Goal: Task Accomplishment & Management: Complete application form

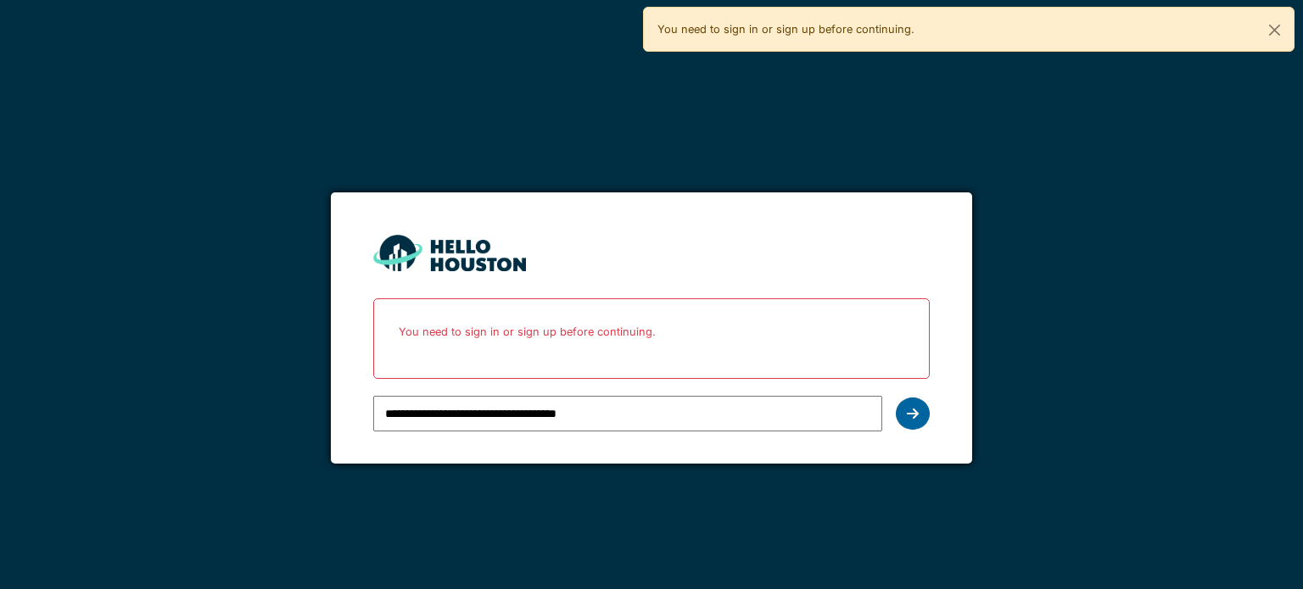
click at [909, 416] on icon at bounding box center [913, 414] width 12 height 14
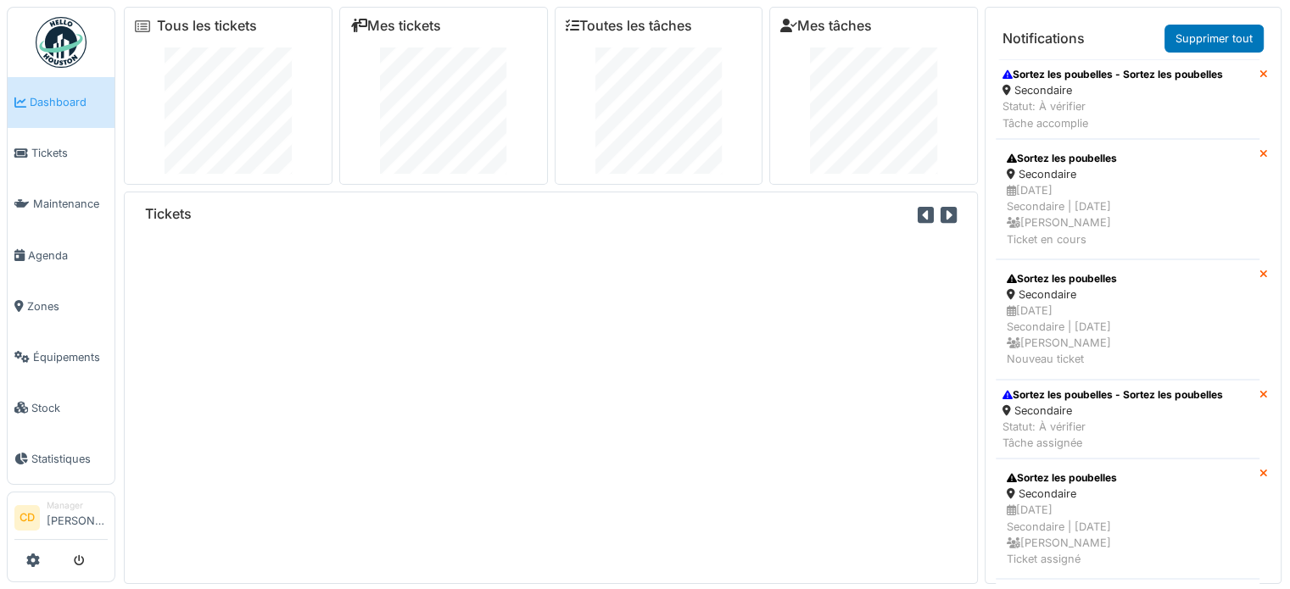
drag, startPoint x: 35, startPoint y: 250, endPoint x: 628, endPoint y: 258, distance: 593.7
click at [35, 250] on span "Agenda" at bounding box center [68, 256] width 80 height 16
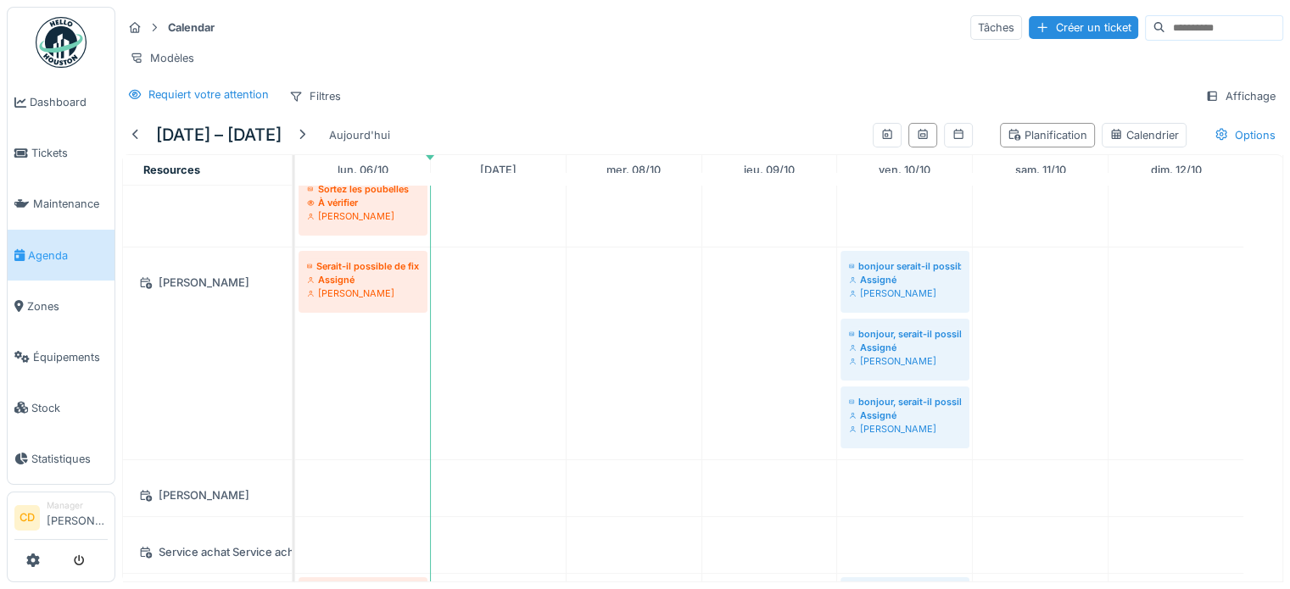
click at [1046, 23] on div "Créer un ticket" at bounding box center [1083, 27] width 109 height 23
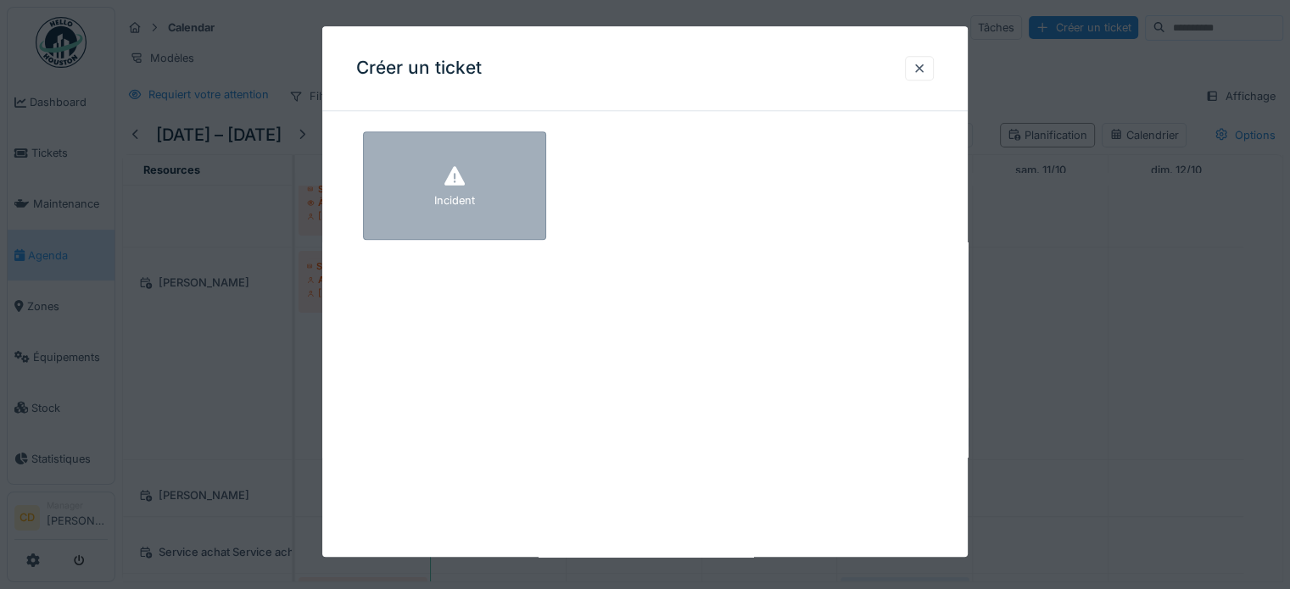
click at [490, 187] on div "Incident" at bounding box center [454, 185] width 183 height 109
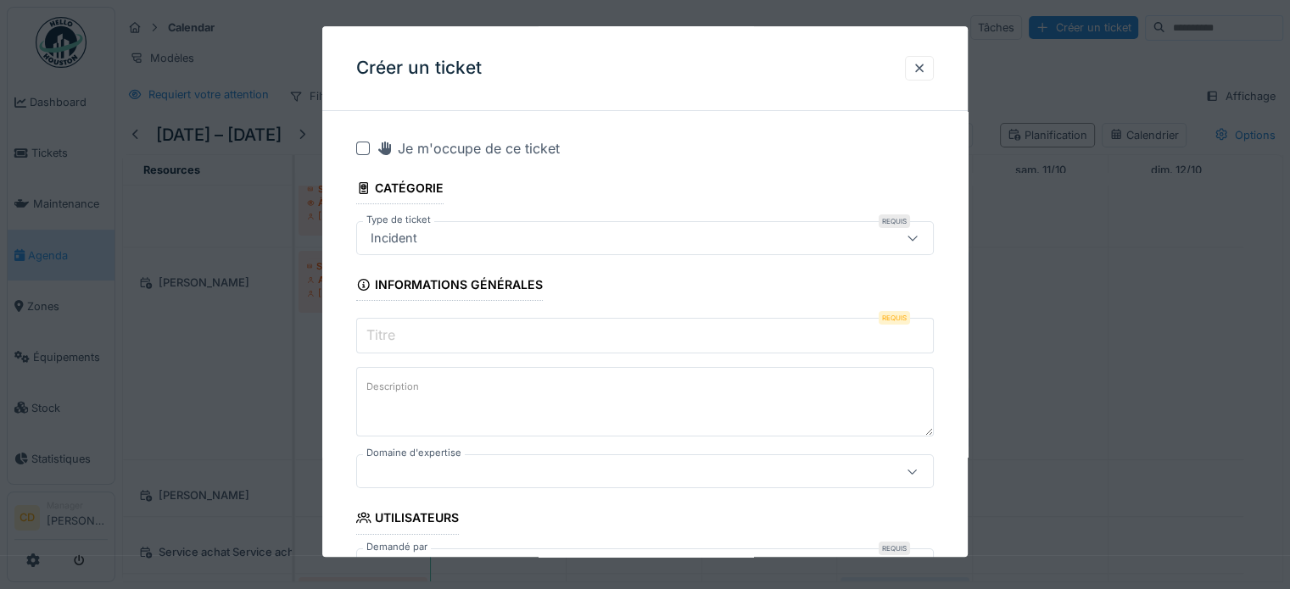
click at [491, 338] on input "Titre" at bounding box center [645, 336] width 578 height 36
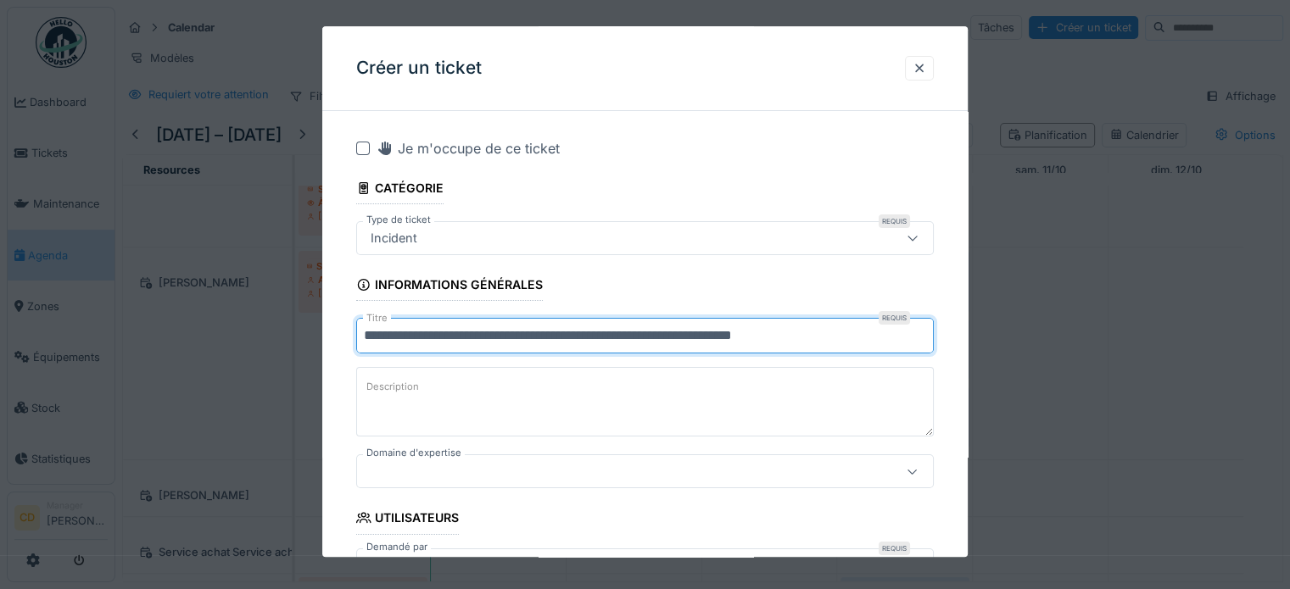
type input "**********"
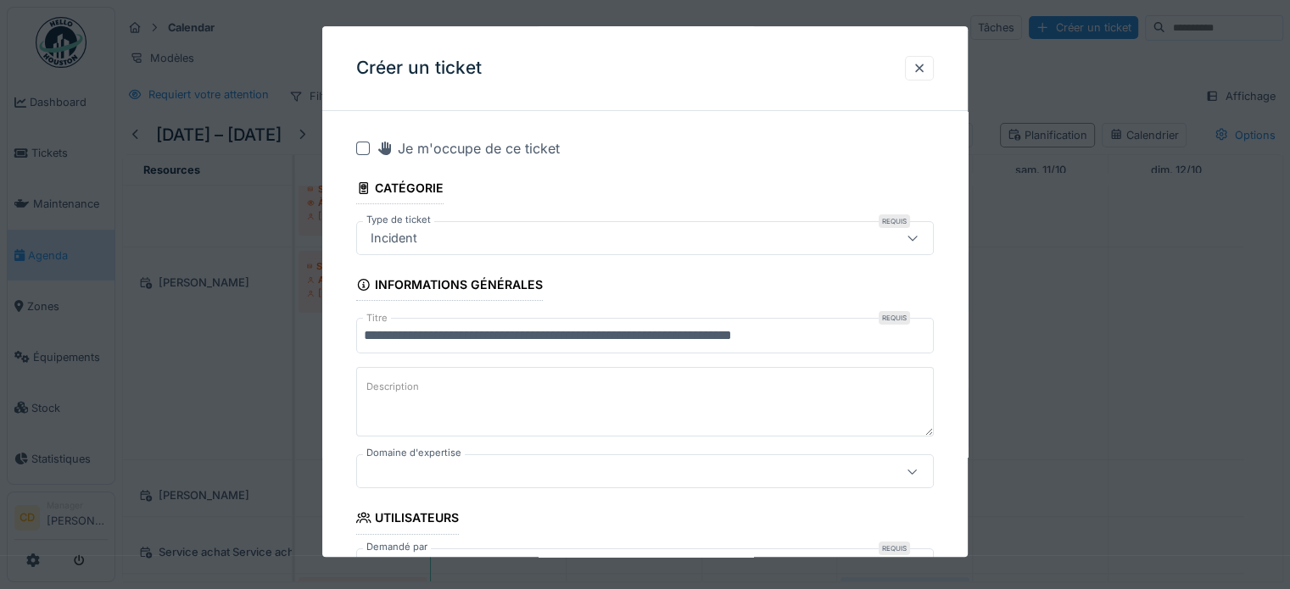
click at [412, 450] on label "Domaine d'expertise" at bounding box center [414, 454] width 102 height 14
click at [434, 454] on label "Domaine d'expertise" at bounding box center [414, 454] width 102 height 14
click at [479, 474] on div at bounding box center [610, 472] width 492 height 19
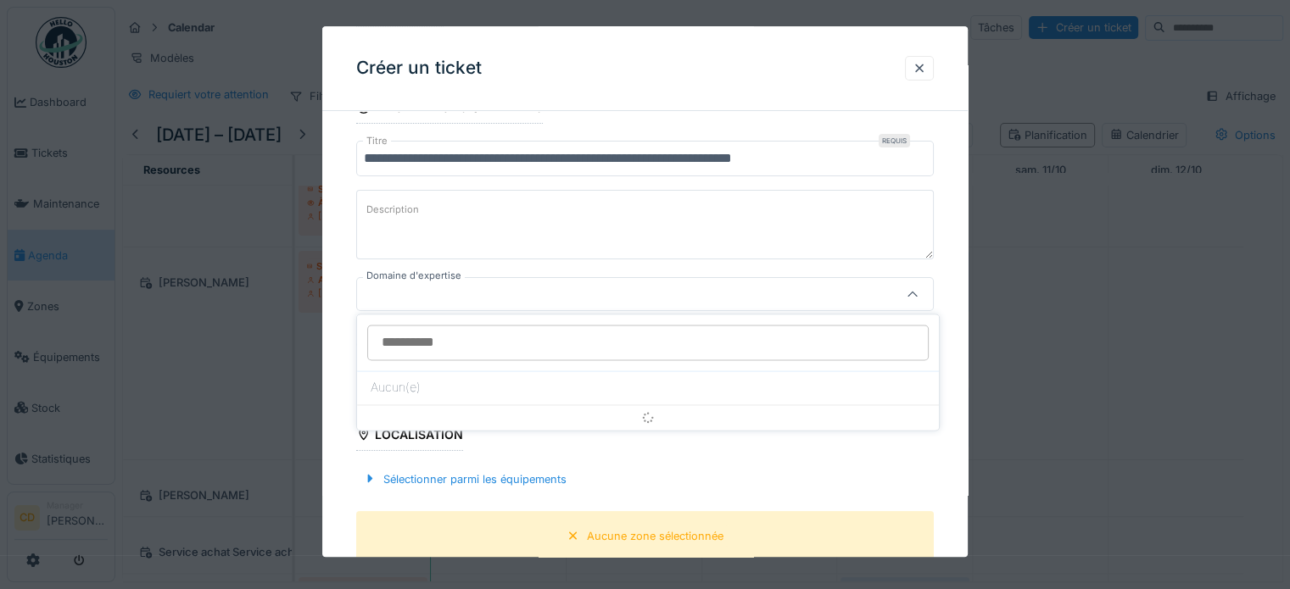
scroll to position [179, 0]
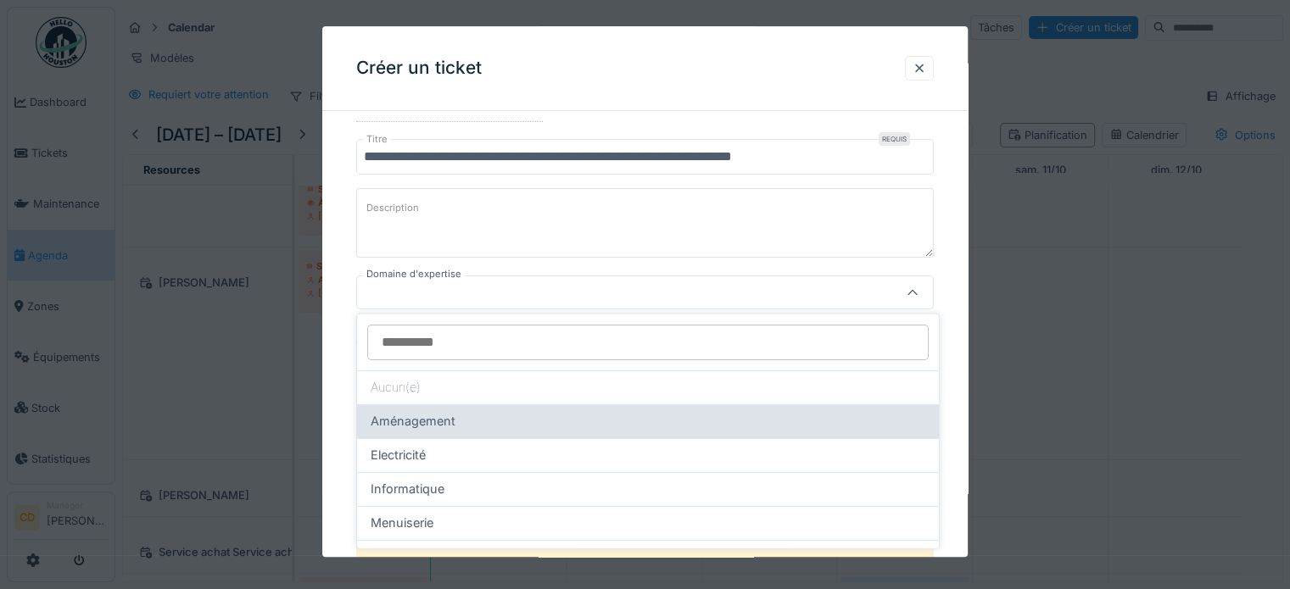
click at [463, 423] on div "Aménagement" at bounding box center [648, 421] width 555 height 19
type input "****"
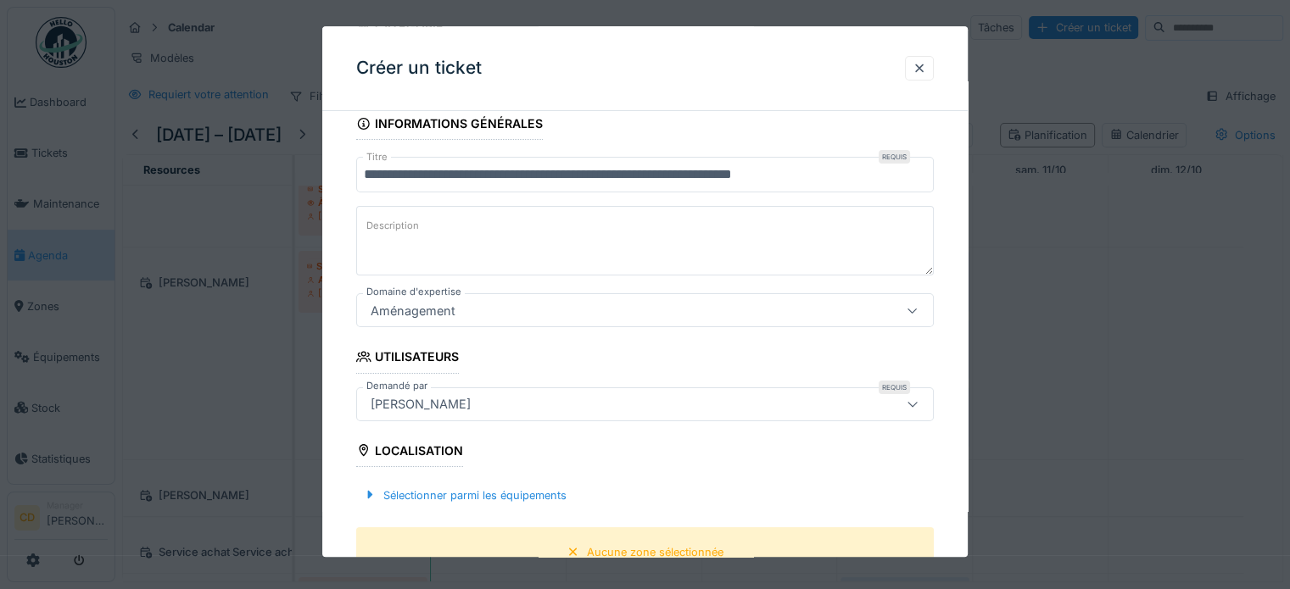
scroll to position [254, 0]
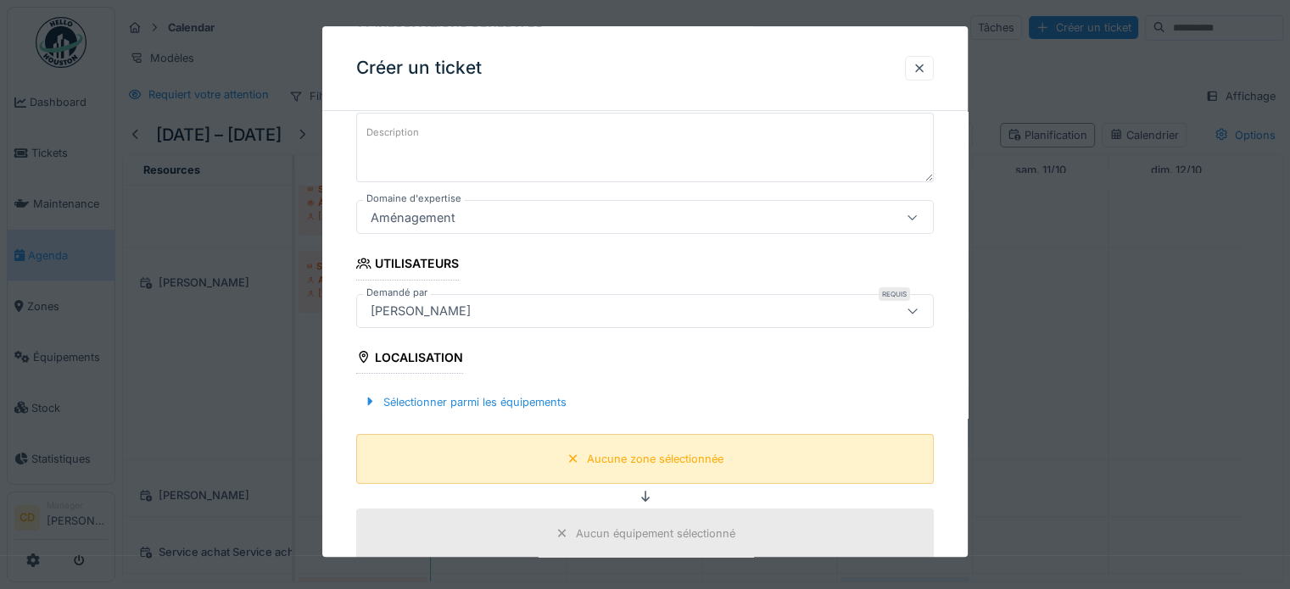
click at [532, 465] on div "Aucune zone sélectionnée" at bounding box center [645, 459] width 578 height 50
click at [475, 404] on div "Sélectionner parmi les équipements" at bounding box center [464, 402] width 217 height 23
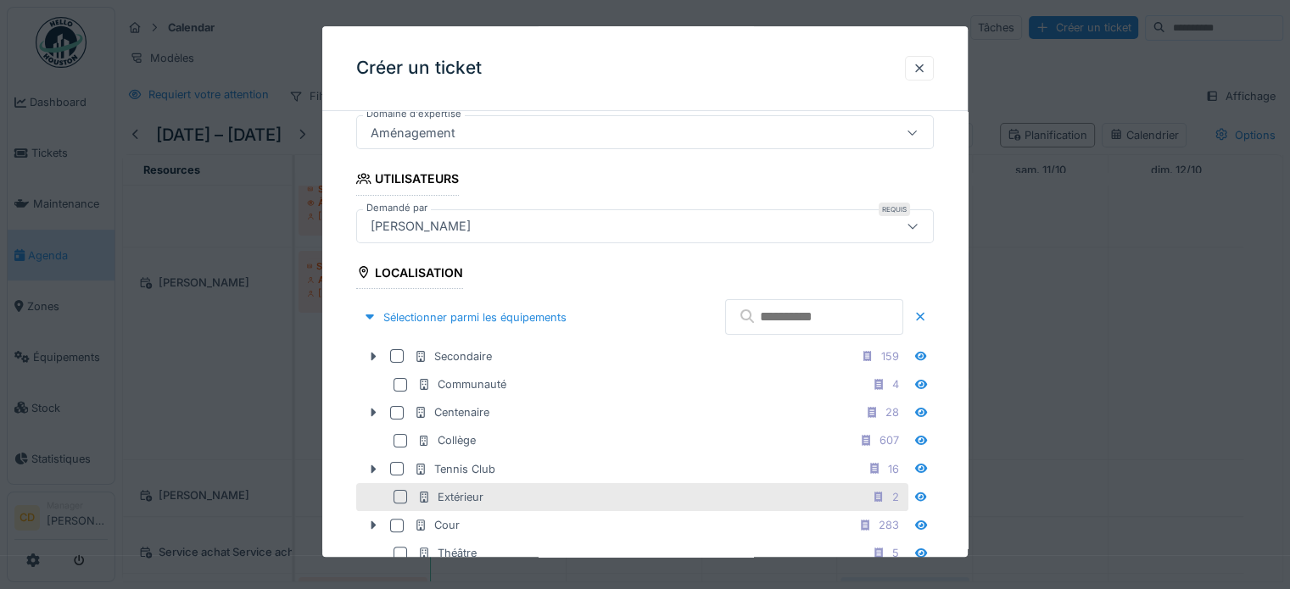
scroll to position [424, 0]
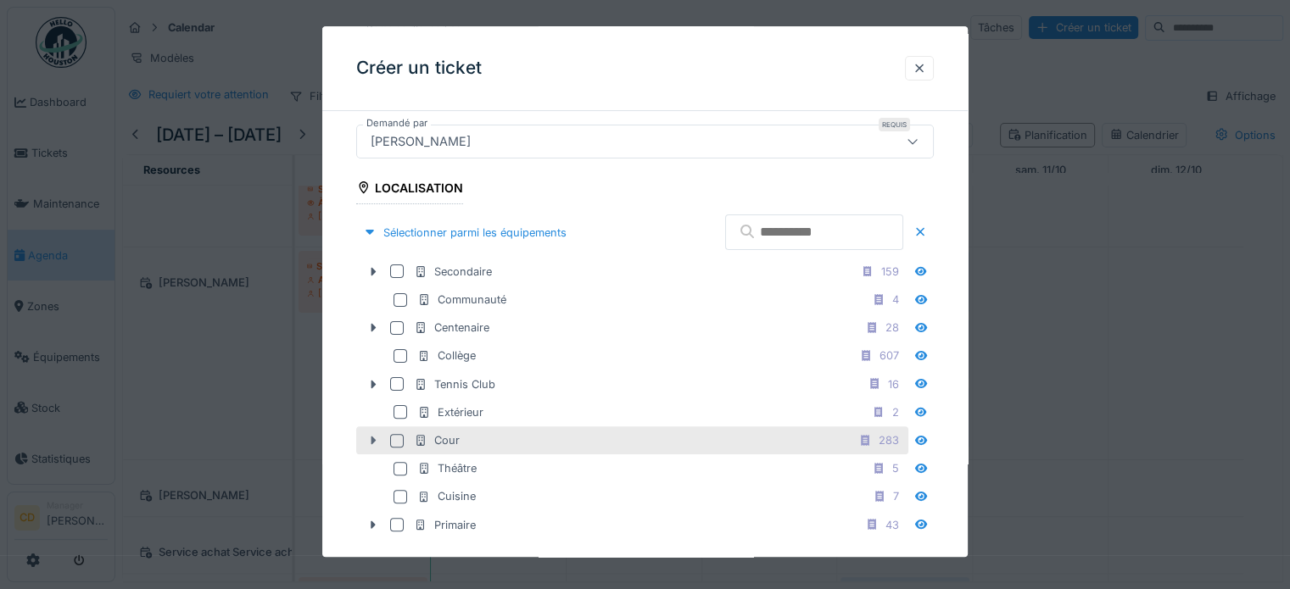
click at [374, 435] on icon at bounding box center [373, 440] width 14 height 11
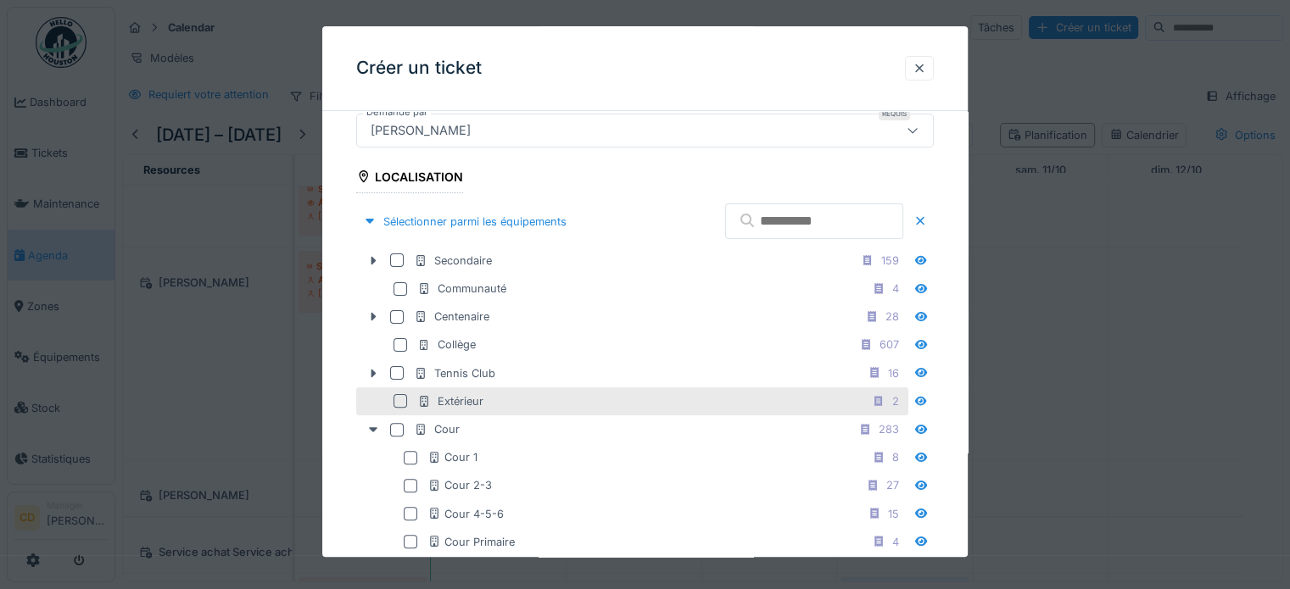
scroll to position [509, 0]
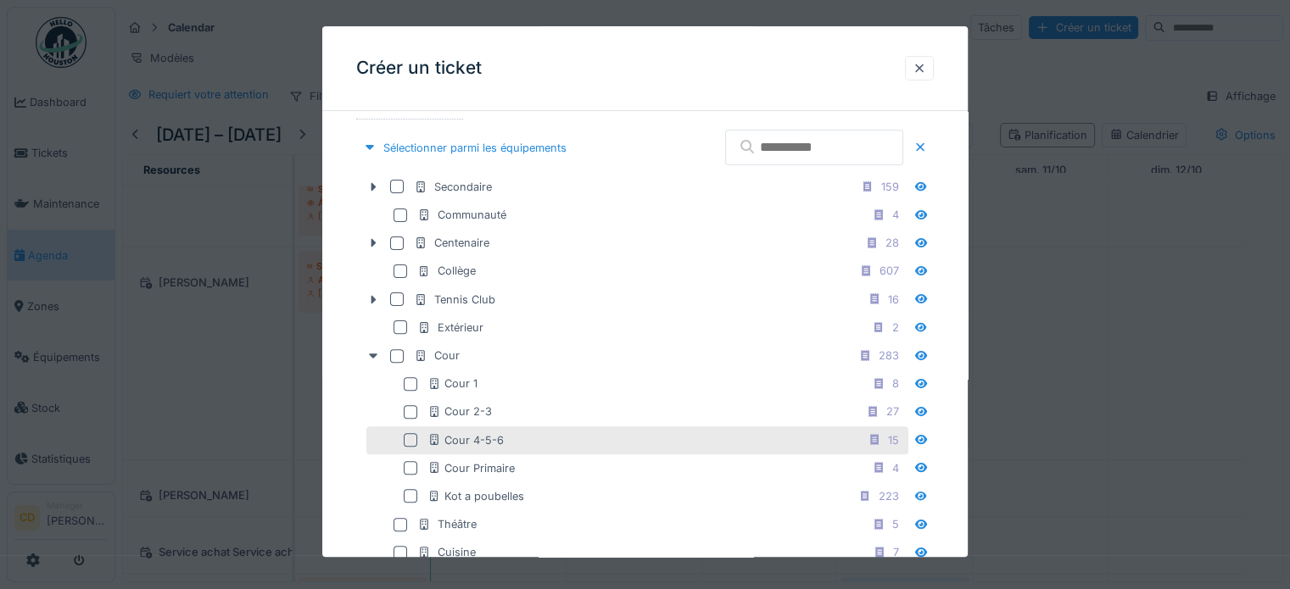
click at [410, 437] on div at bounding box center [411, 440] width 14 height 14
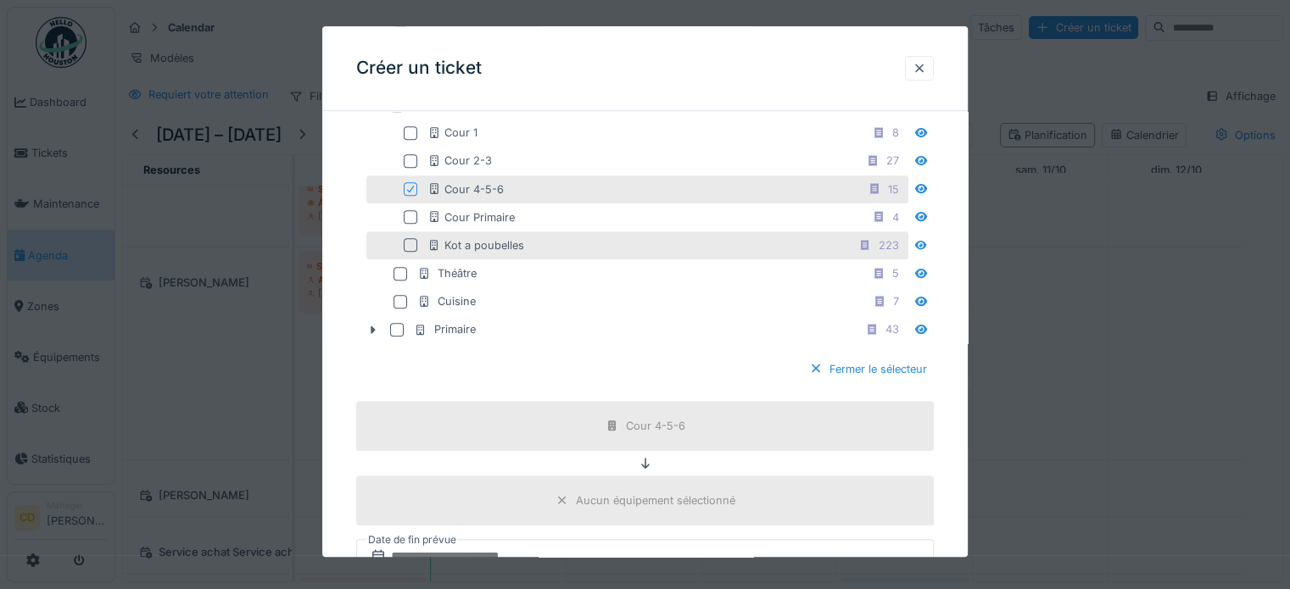
scroll to position [933, 0]
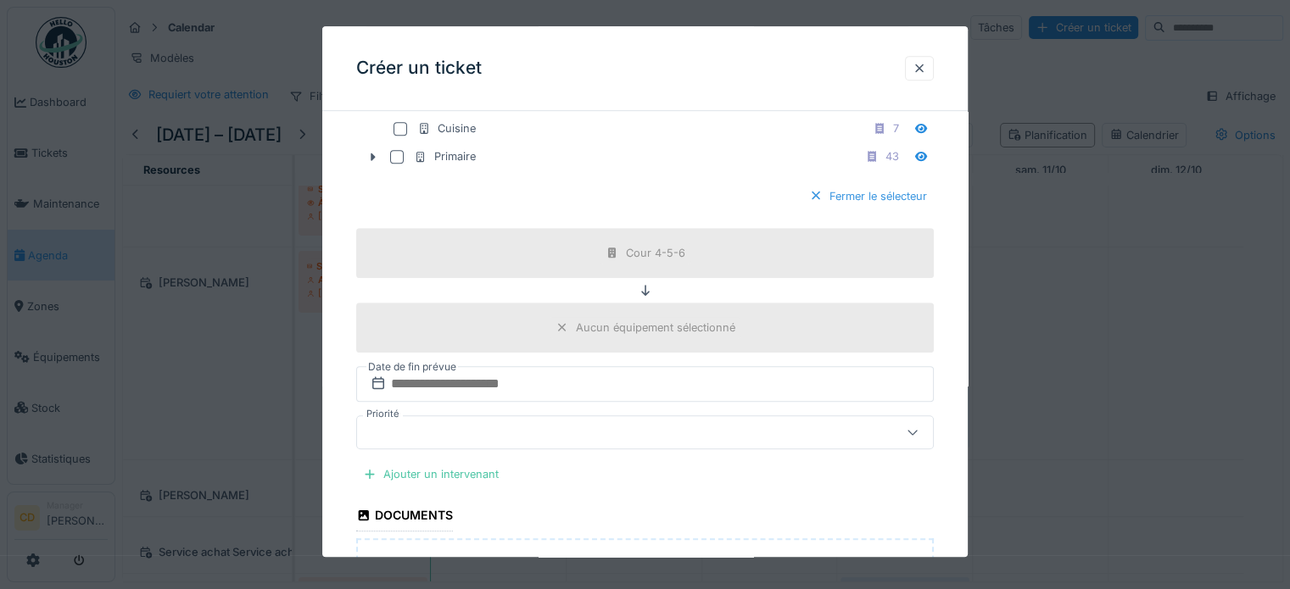
click at [848, 190] on div "Fermer le sélecteur" at bounding box center [867, 196] width 131 height 23
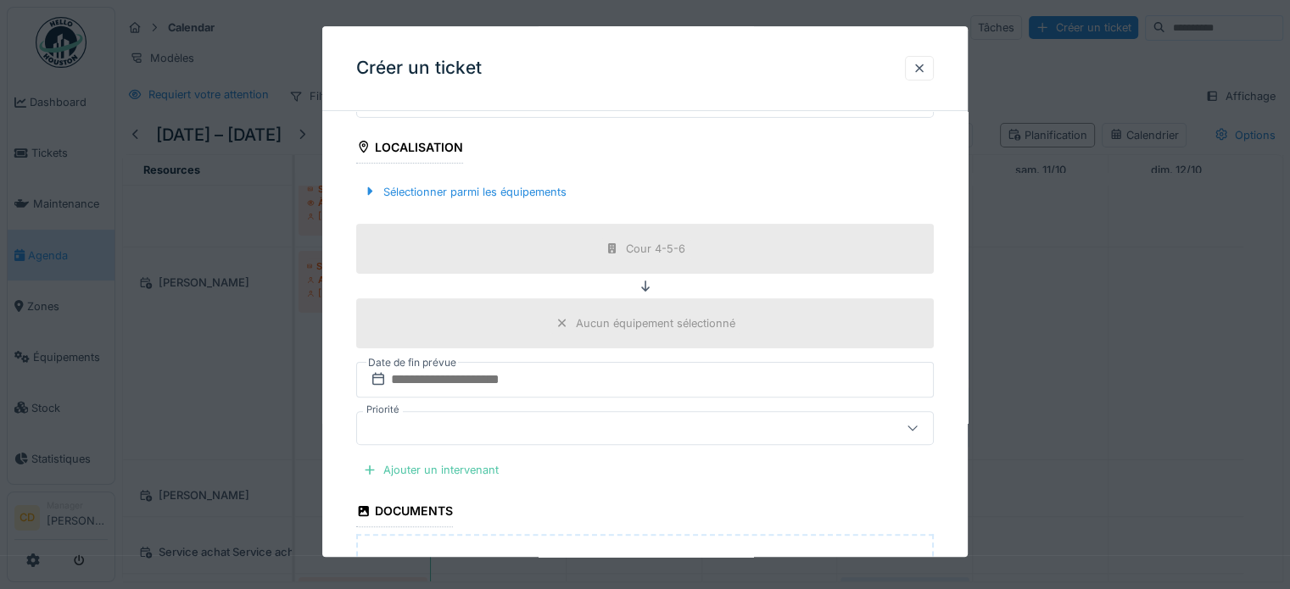
click at [607, 317] on div "Aucun équipement sélectionné" at bounding box center [655, 323] width 159 height 16
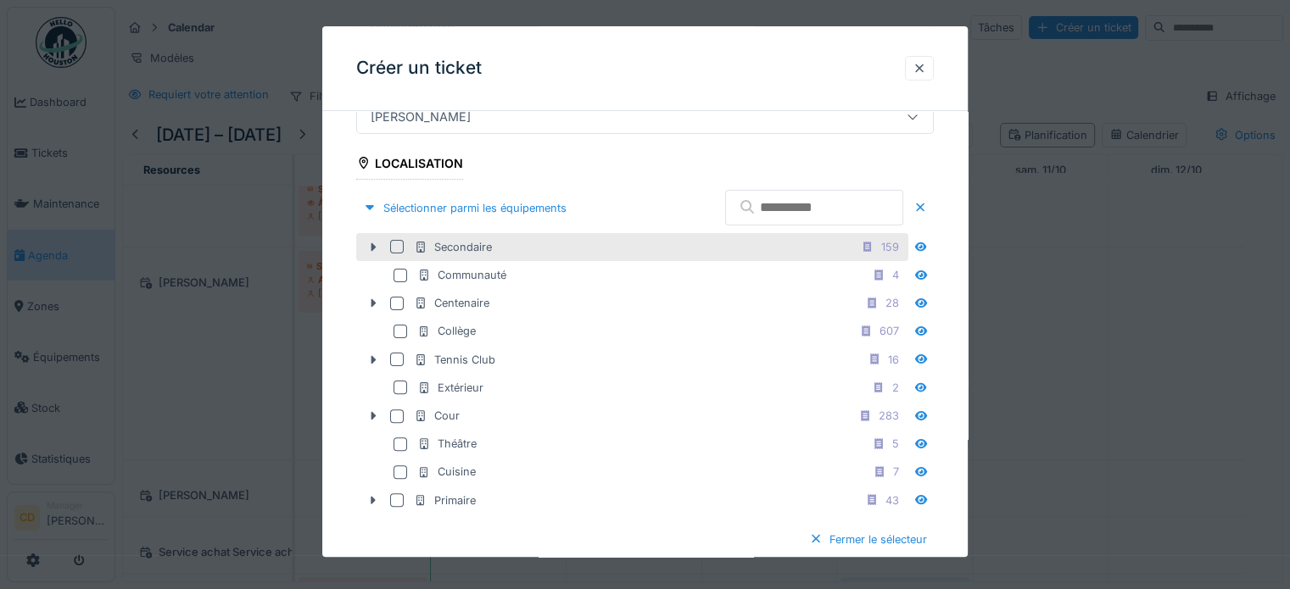
scroll to position [380, 0]
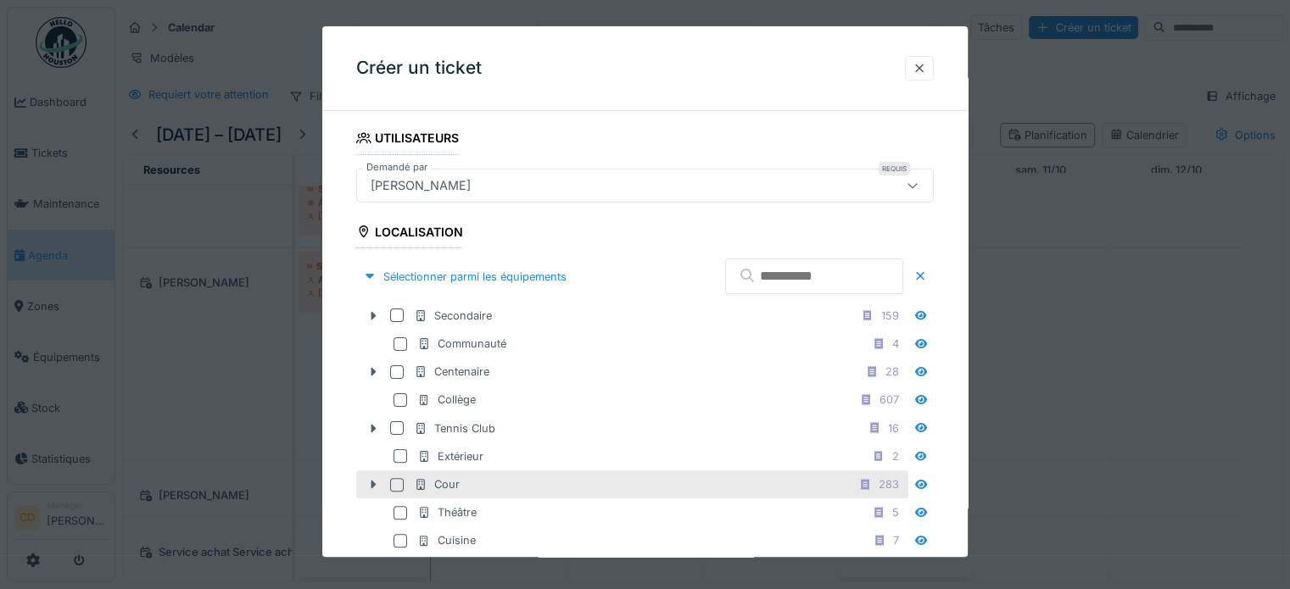
click at [434, 478] on div "Cour" at bounding box center [437, 485] width 46 height 16
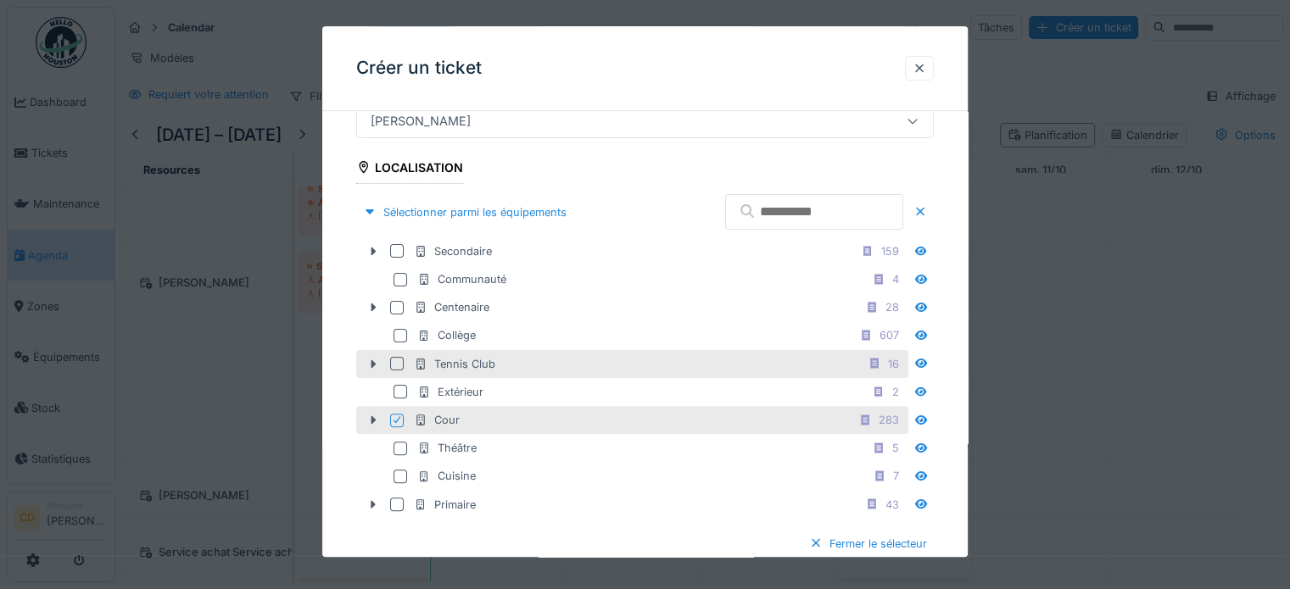
scroll to position [465, 0]
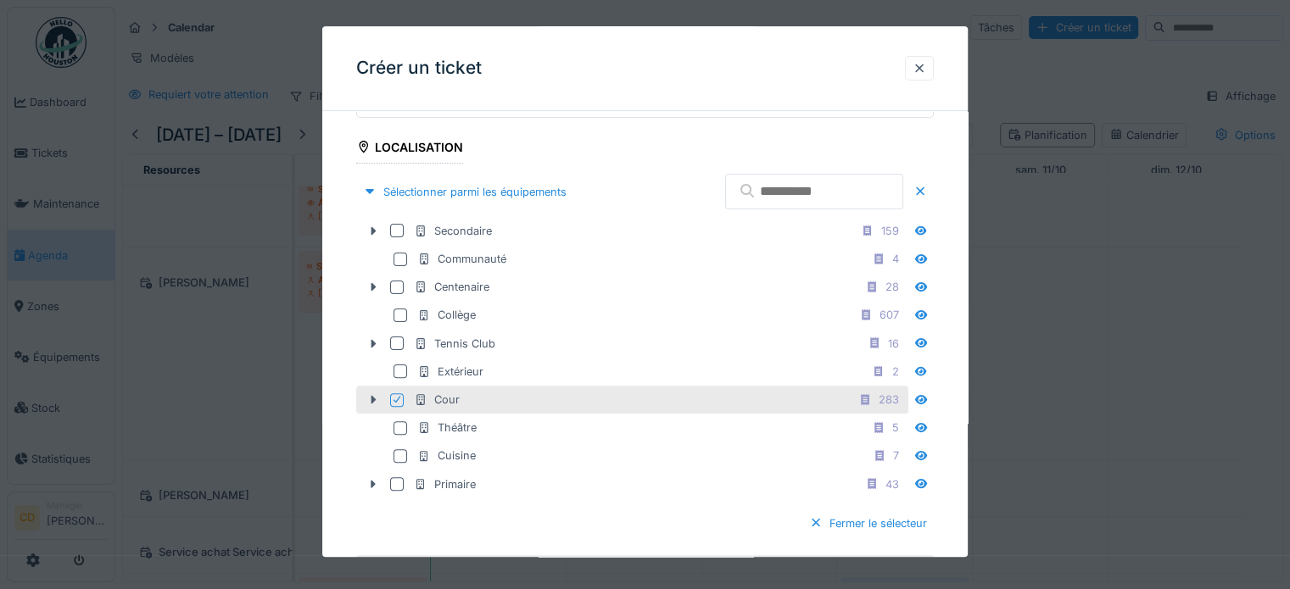
click at [395, 396] on icon at bounding box center [397, 400] width 10 height 8
click at [375, 397] on icon at bounding box center [373, 399] width 14 height 11
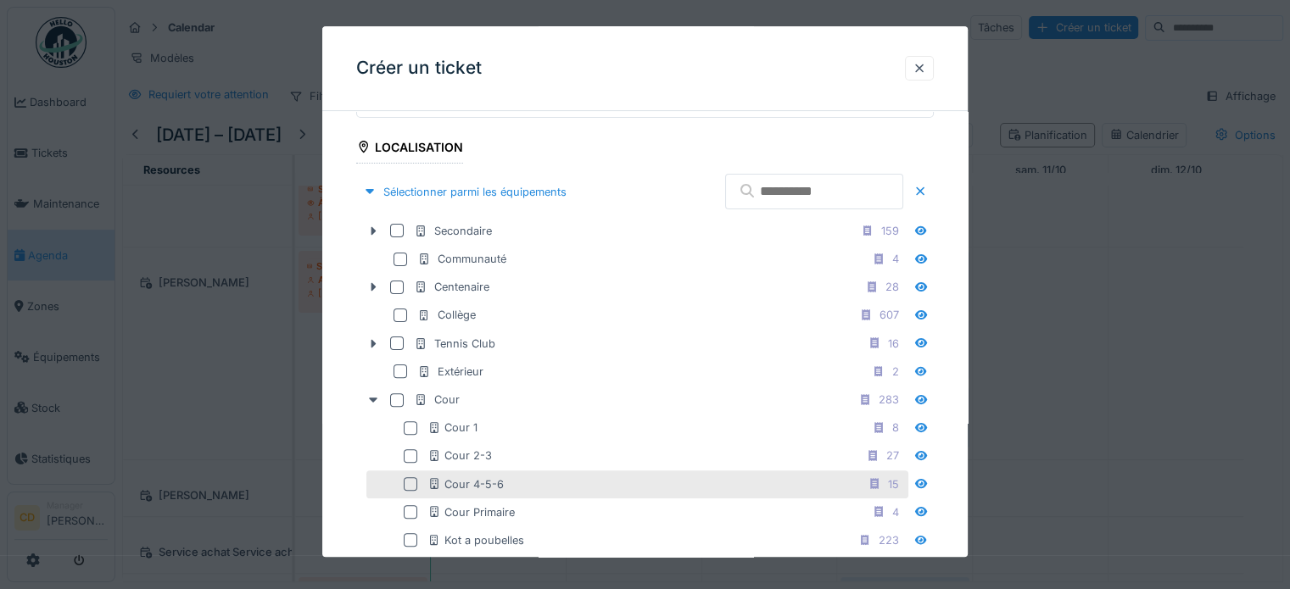
click at [410, 477] on div at bounding box center [411, 484] width 14 height 14
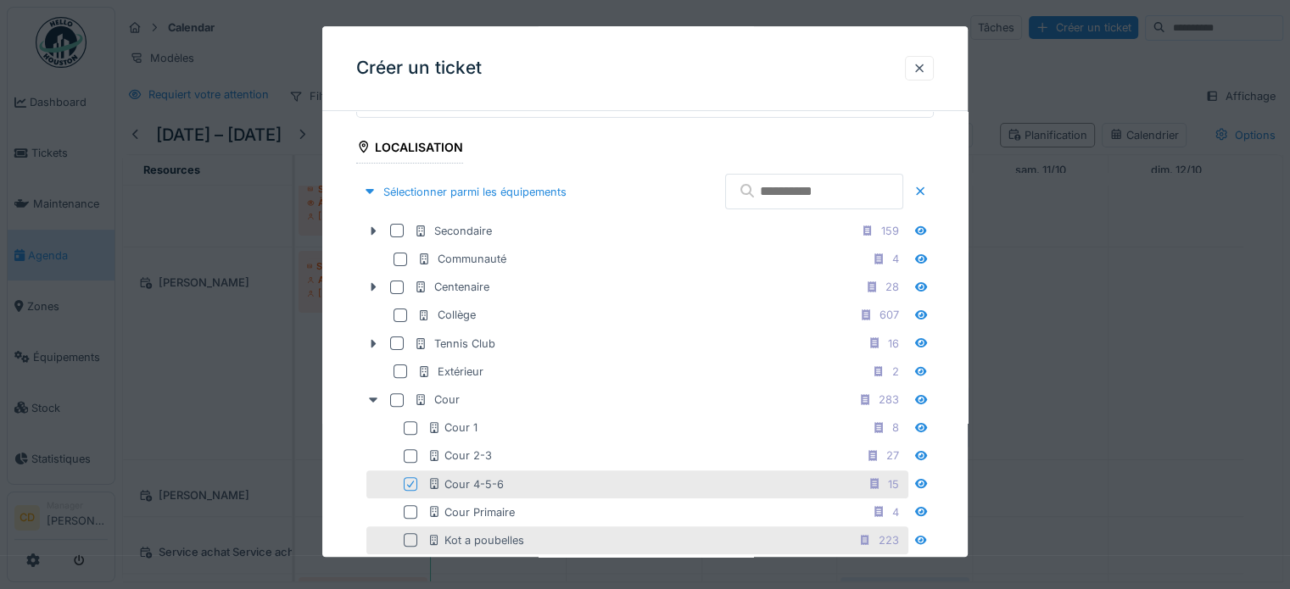
scroll to position [804, 0]
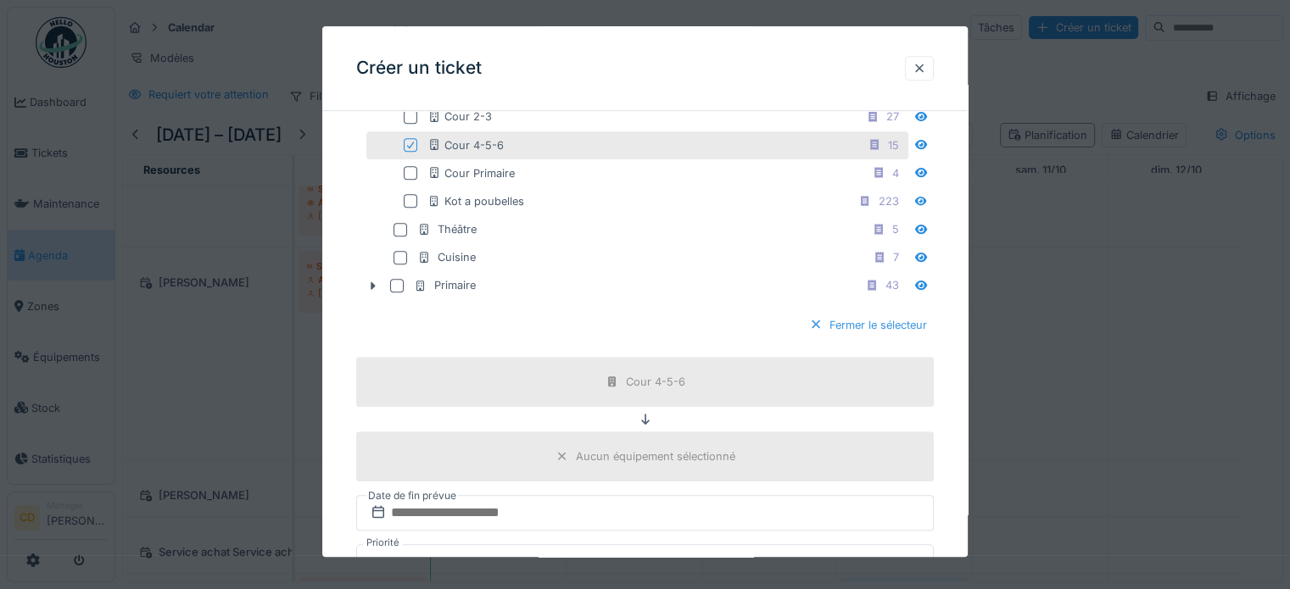
click at [840, 323] on div "Fermer le sélecteur" at bounding box center [867, 325] width 131 height 23
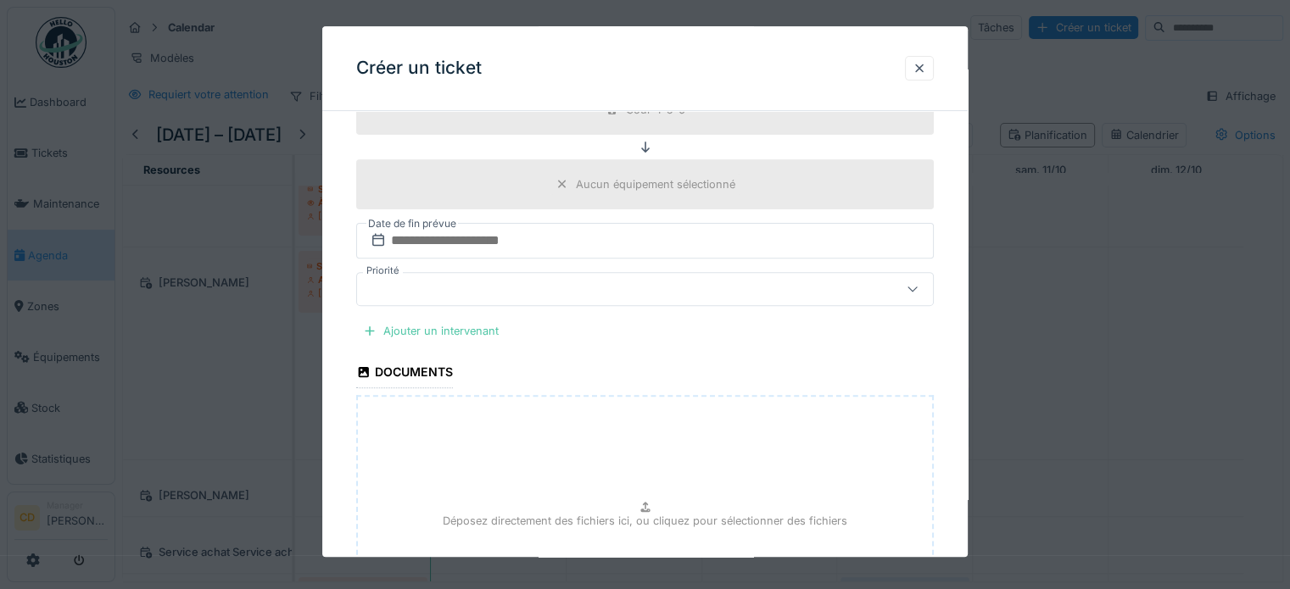
scroll to position [676, 0]
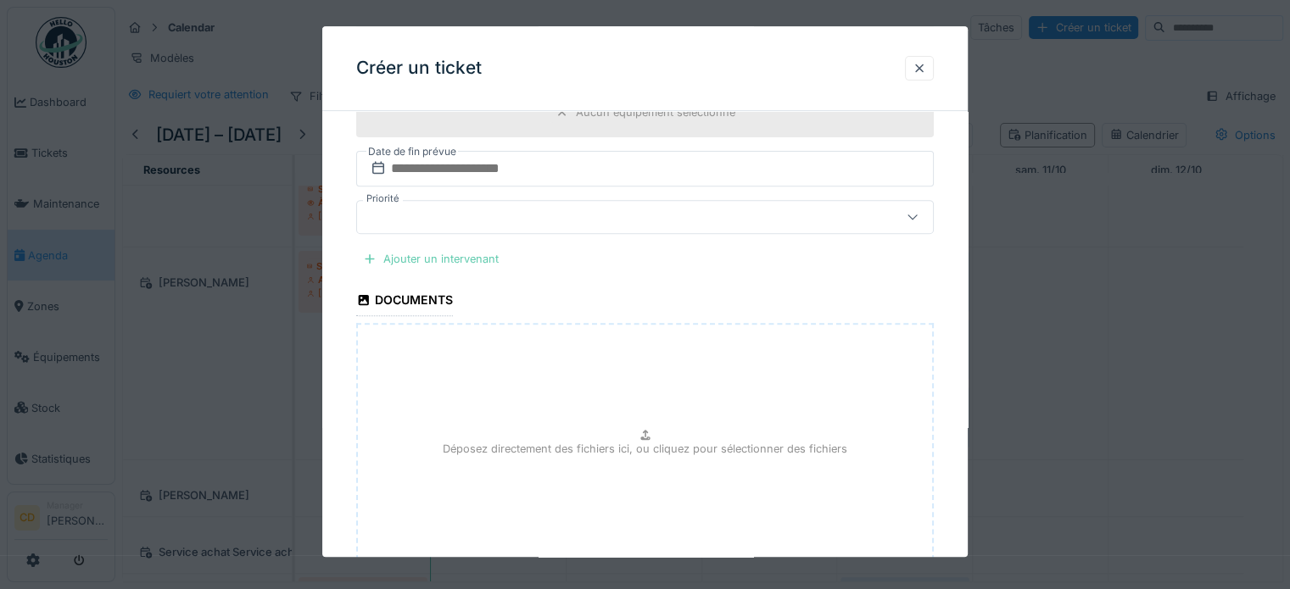
click at [441, 257] on div "Ajouter un intervenant" at bounding box center [430, 259] width 149 height 23
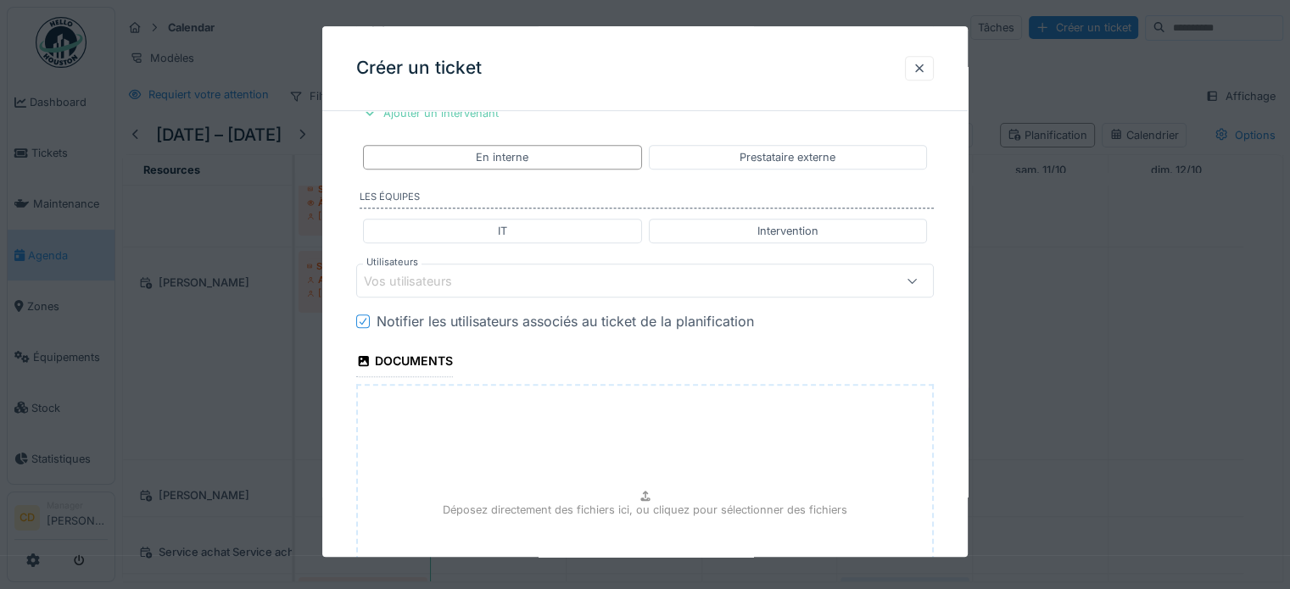
scroll to position [846, 0]
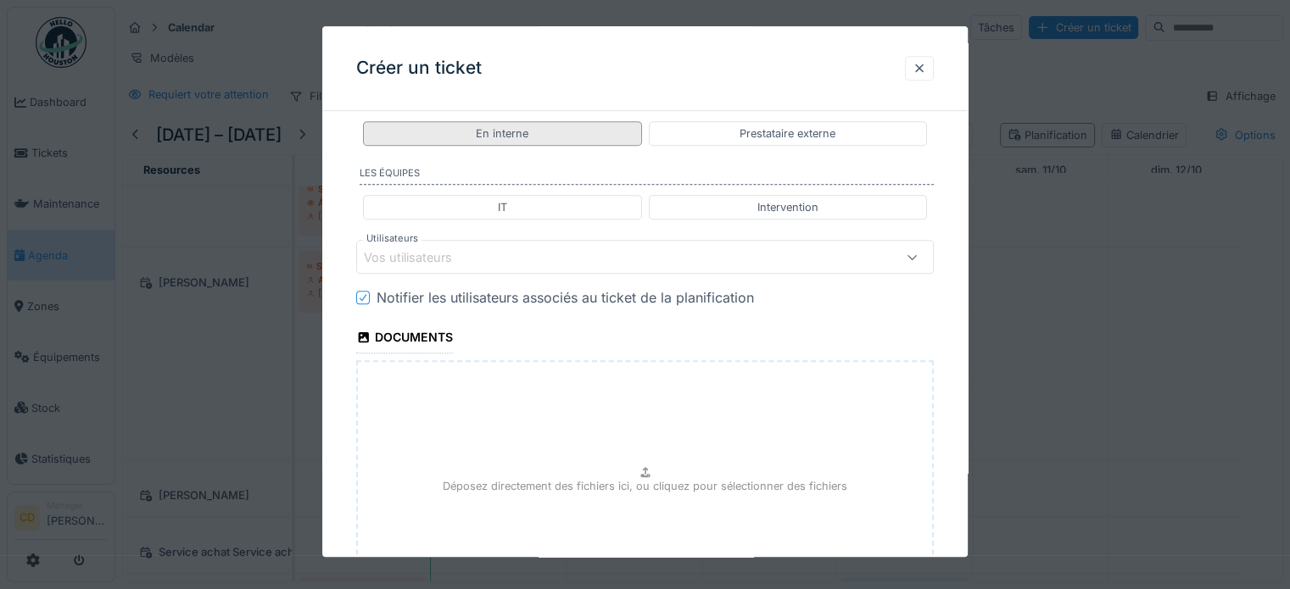
click at [514, 133] on div "En interne" at bounding box center [502, 134] width 53 height 16
click at [466, 256] on div "Vos utilisateurs" at bounding box center [420, 257] width 112 height 19
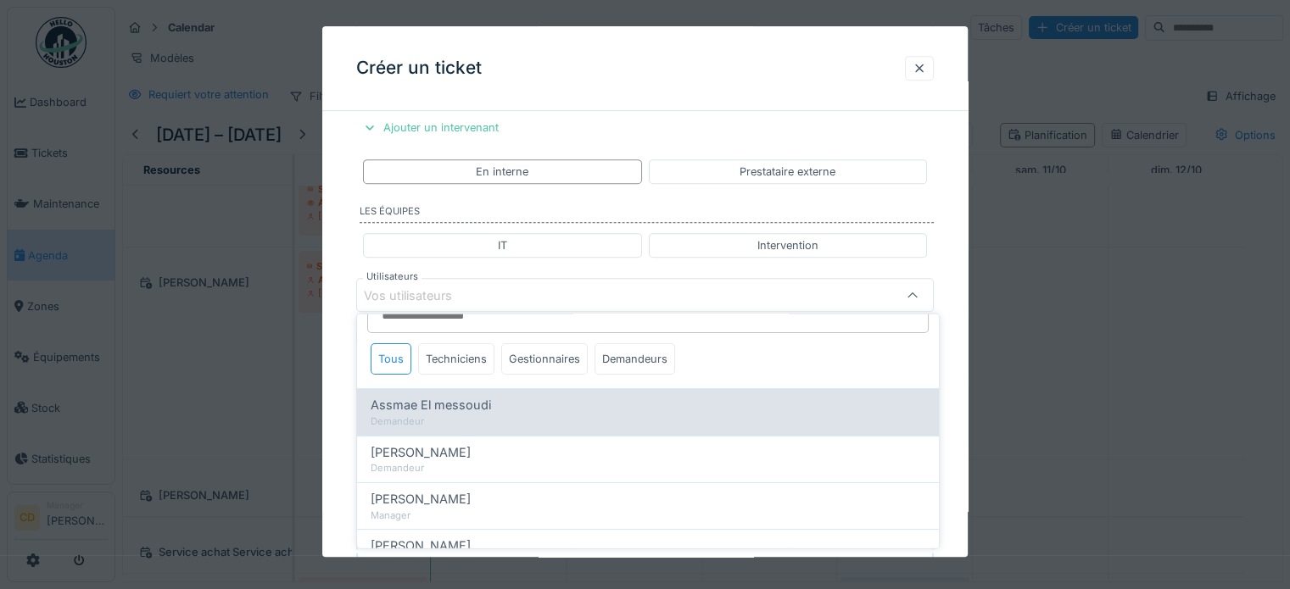
scroll to position [0, 0]
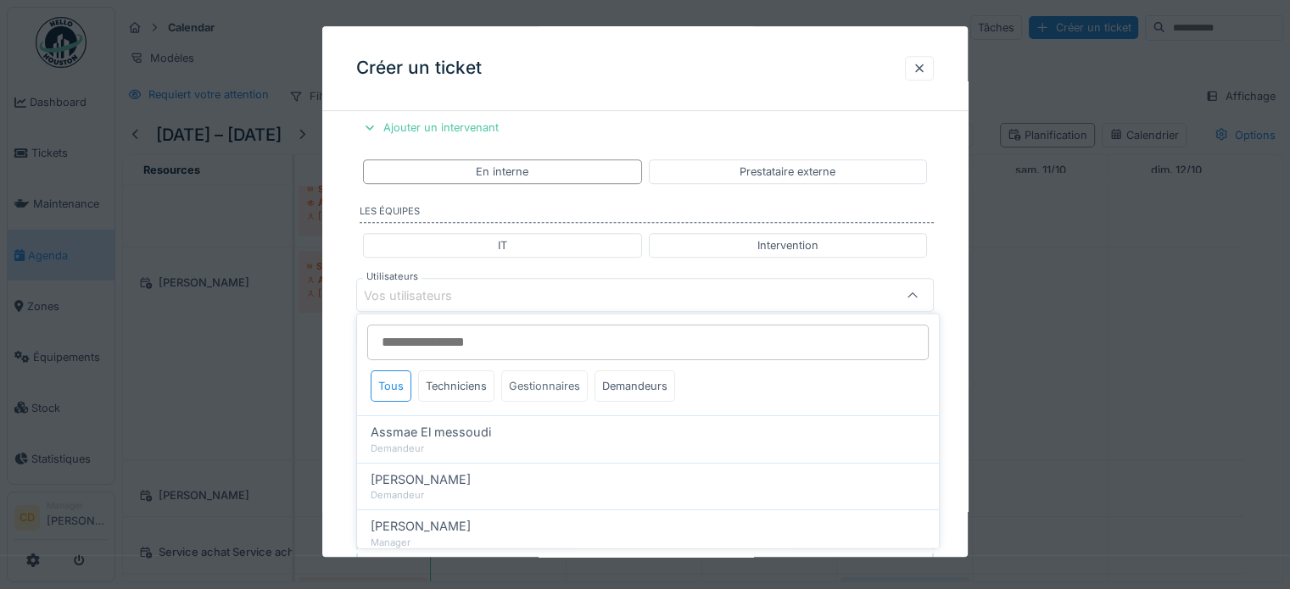
click at [539, 382] on div "Gestionnaires" at bounding box center [544, 386] width 87 height 31
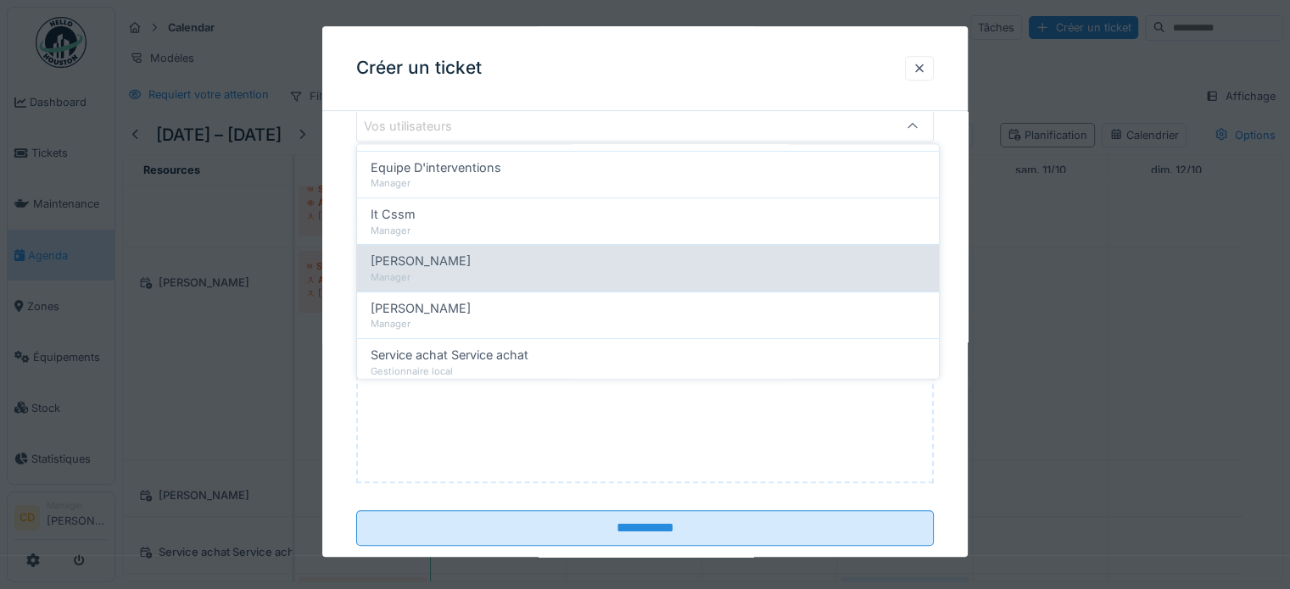
scroll to position [170, 0]
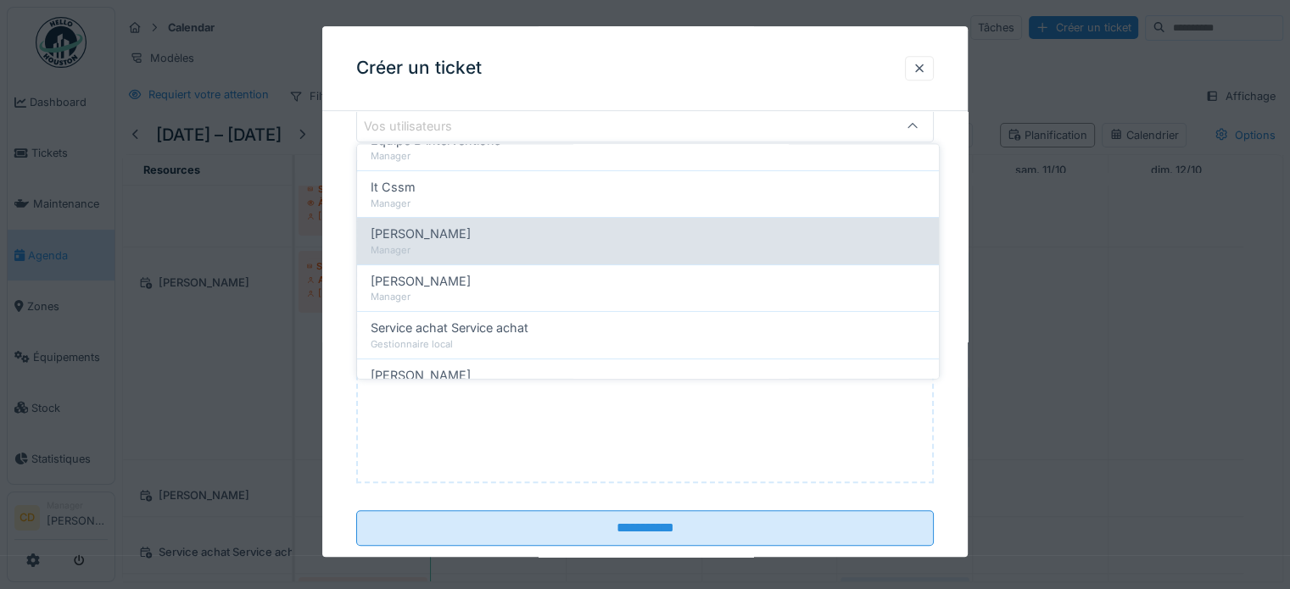
click at [438, 237] on span "[PERSON_NAME]" at bounding box center [421, 234] width 100 height 19
type input "****"
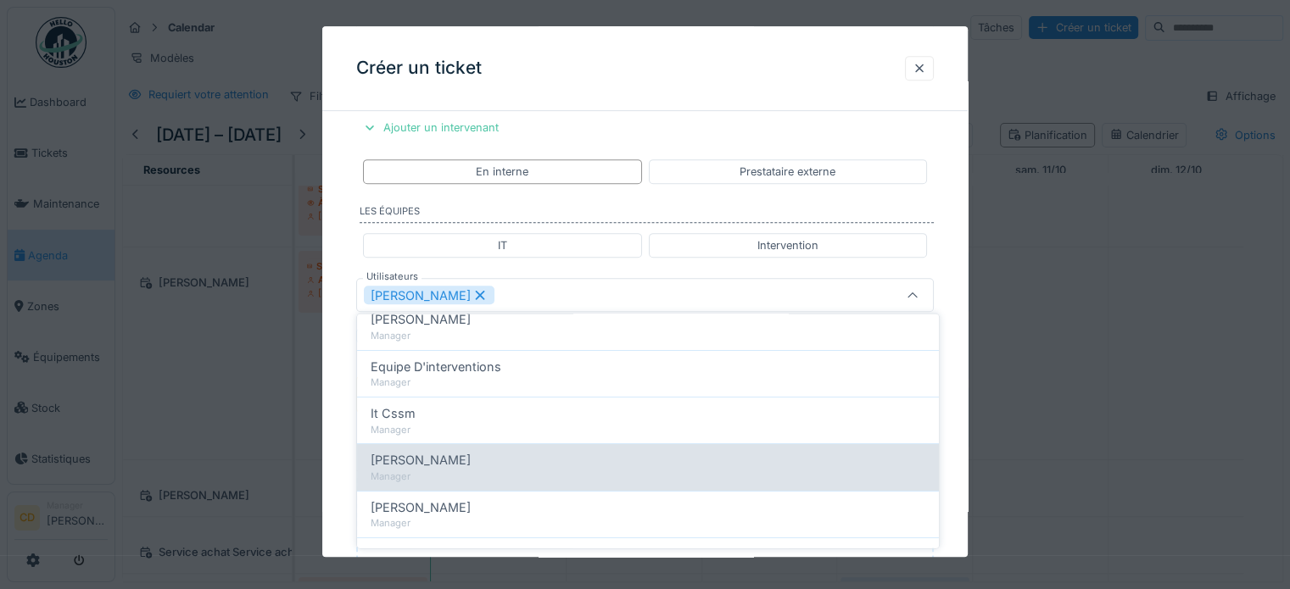
scroll to position [224, 0]
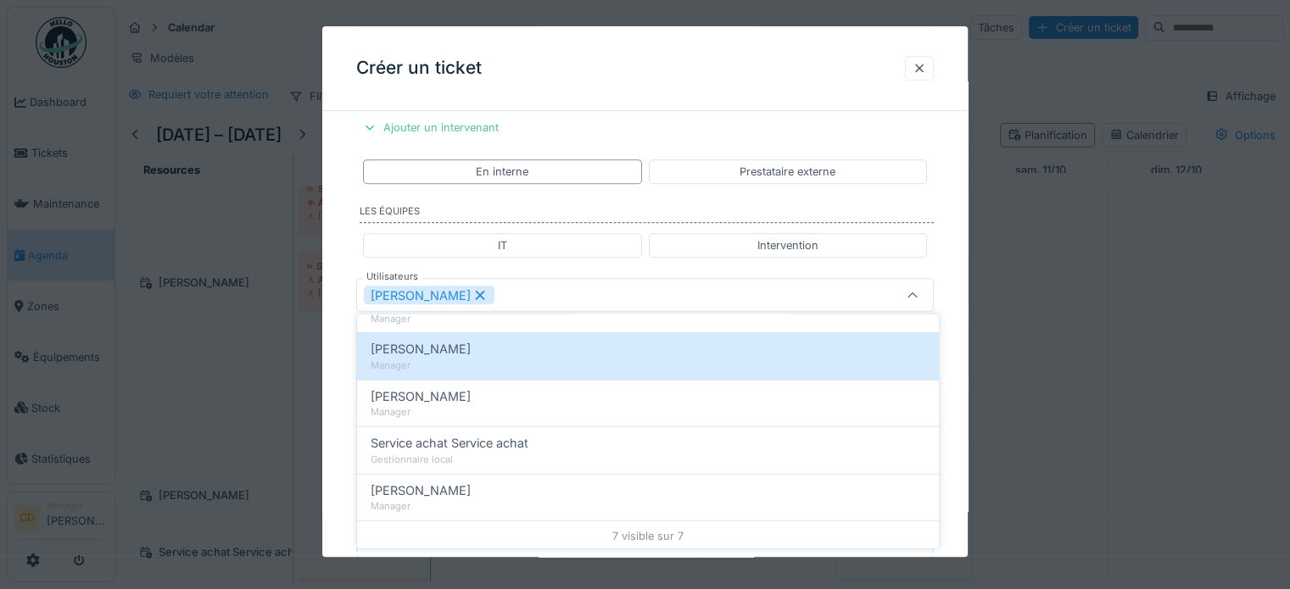
click at [346, 335] on div "**********" at bounding box center [644, 80] width 645 height 1526
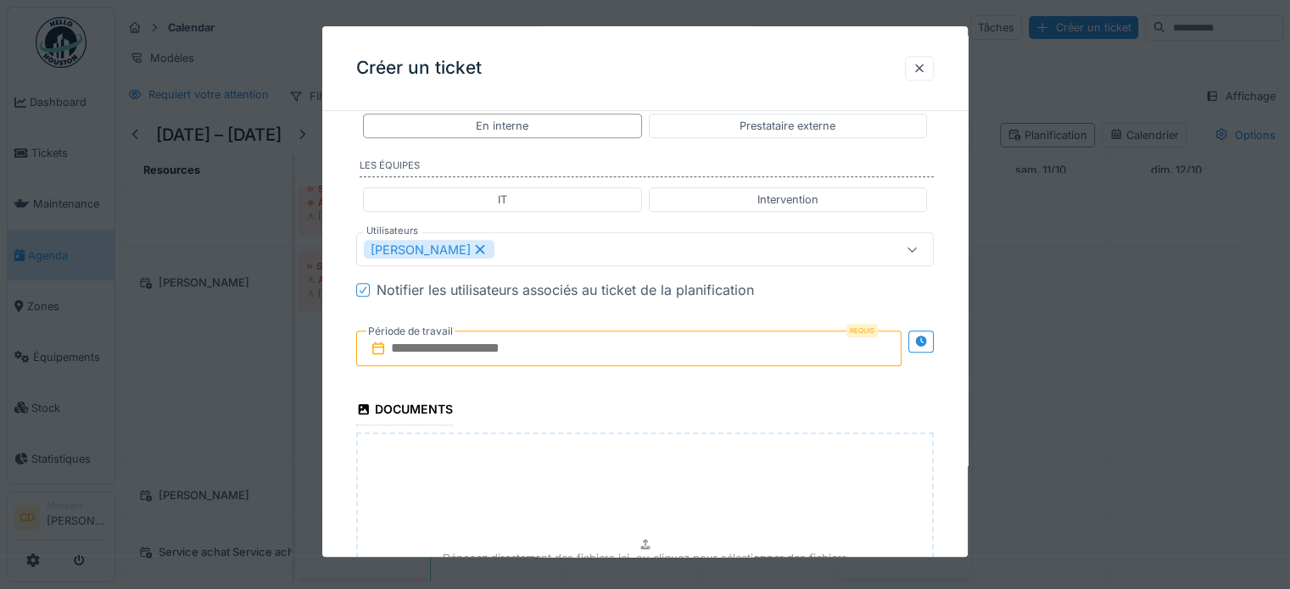
scroll to position [892, 0]
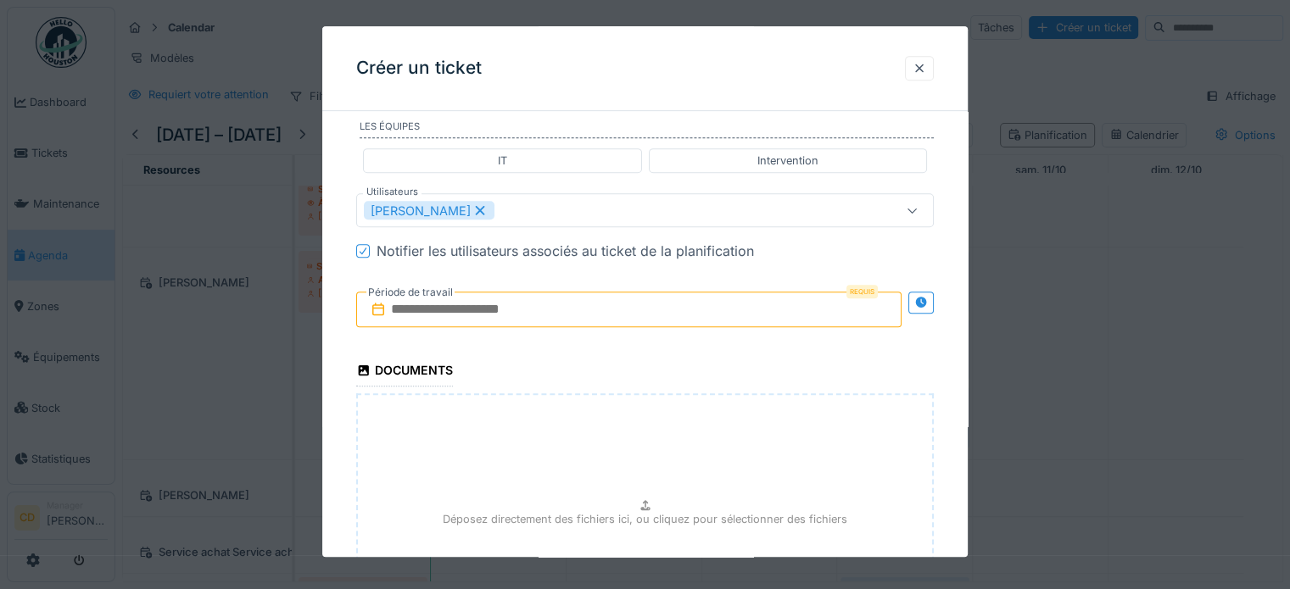
click at [557, 310] on input "text" at bounding box center [628, 311] width 545 height 36
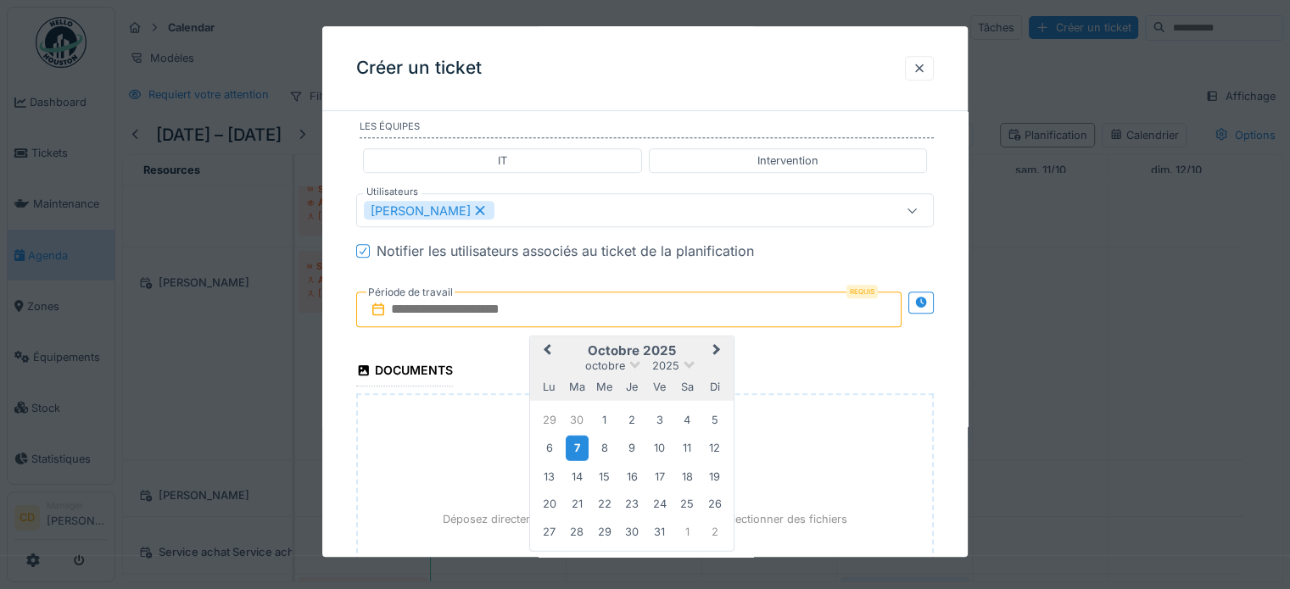
click at [577, 440] on div "7" at bounding box center [577, 448] width 23 height 25
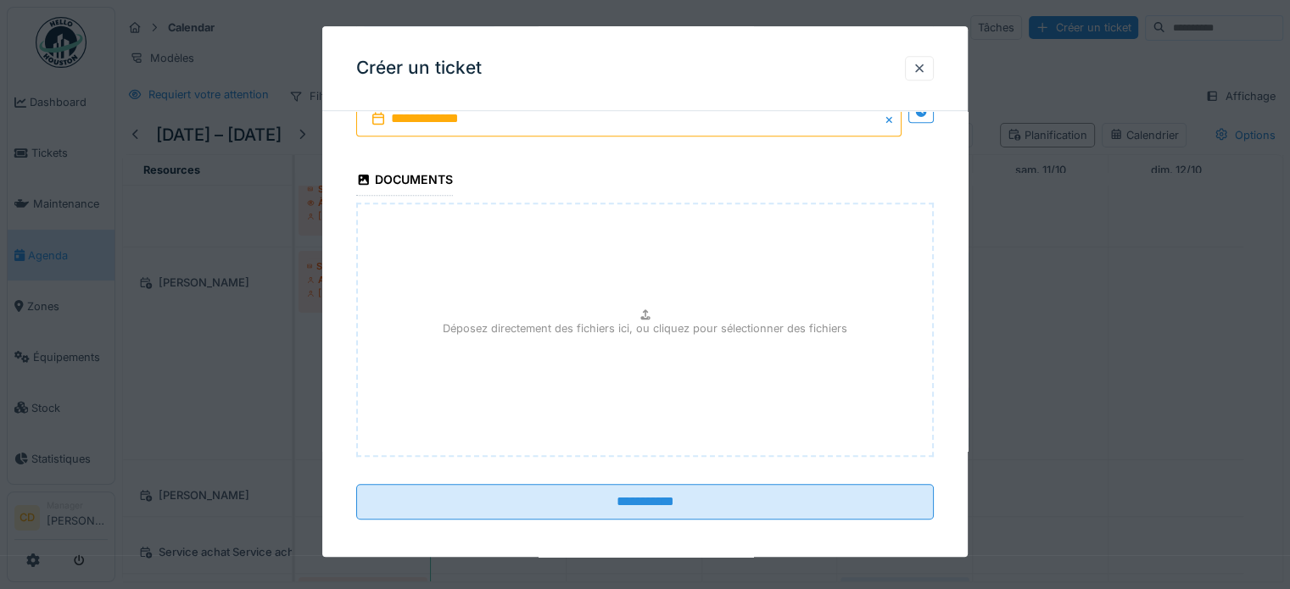
scroll to position [1089, 0]
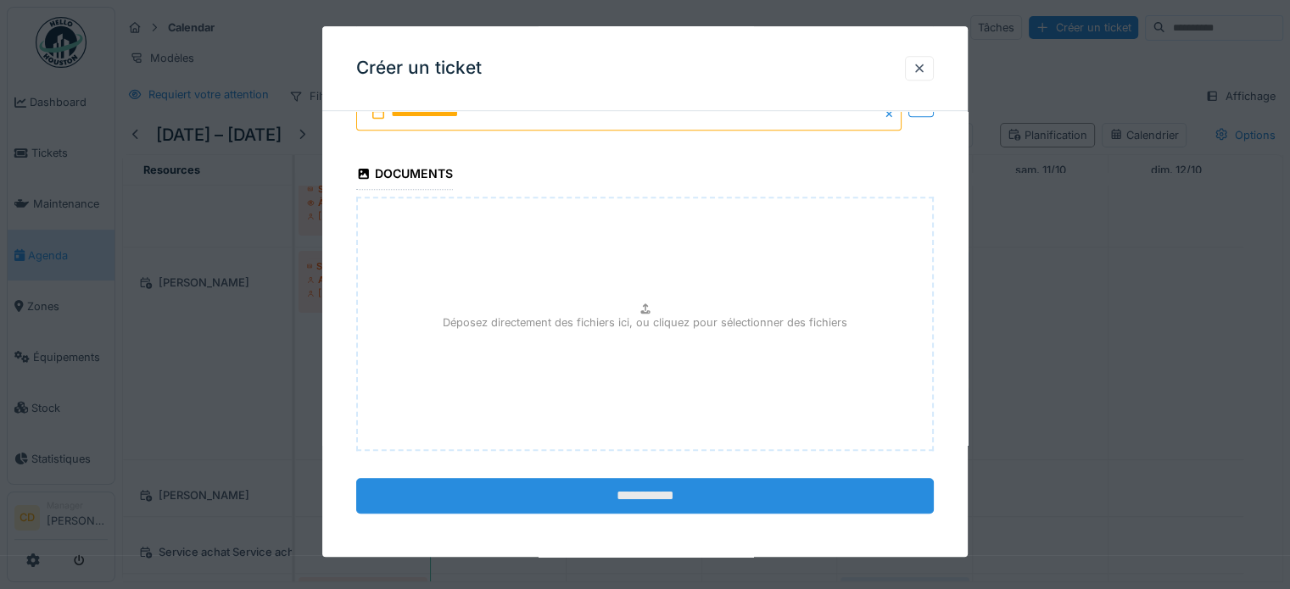
click at [607, 483] on input "**********" at bounding box center [645, 497] width 578 height 36
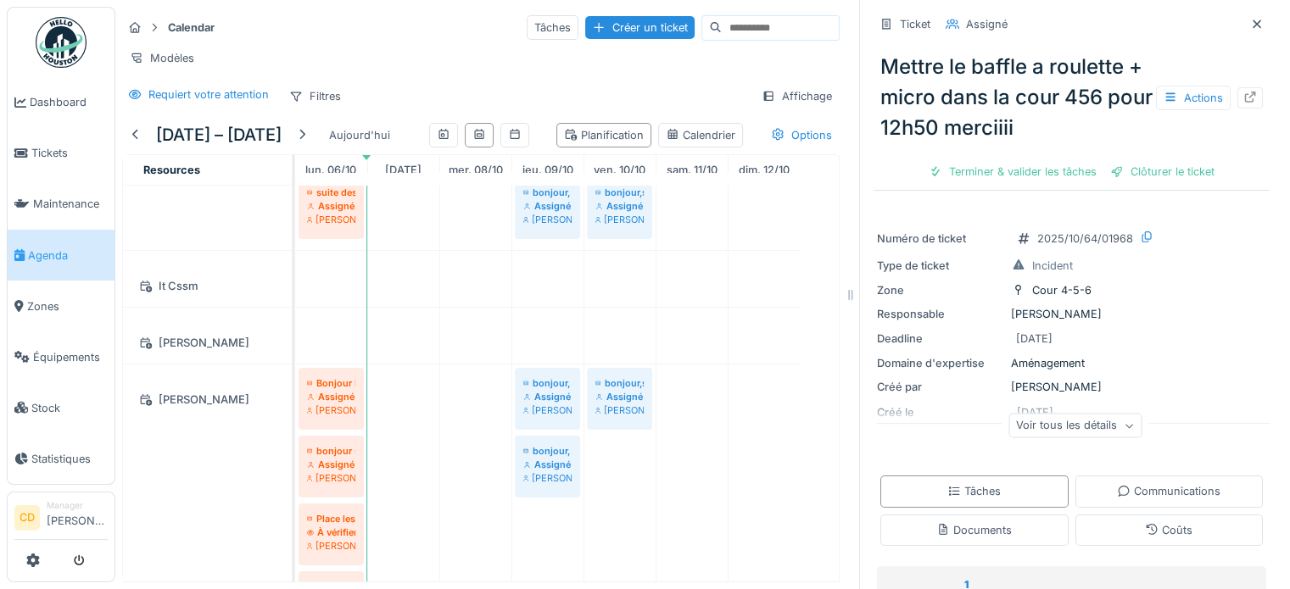
scroll to position [85, 0]
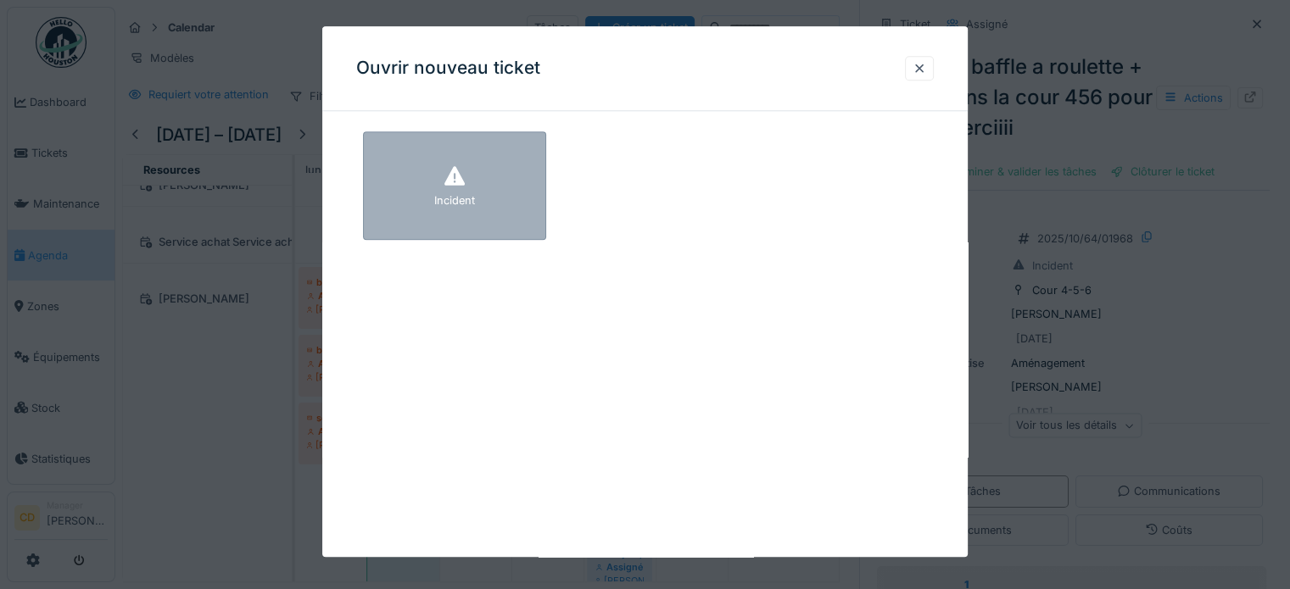
click at [469, 168] on div "Incident" at bounding box center [454, 185] width 183 height 109
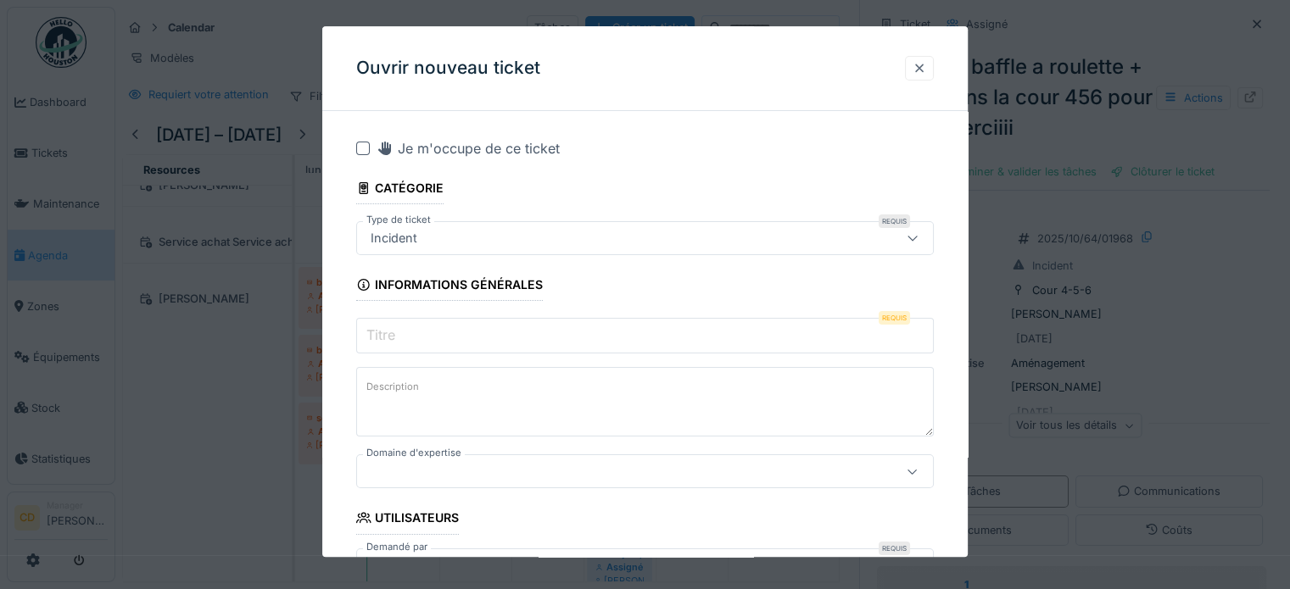
click at [926, 70] on div at bounding box center [920, 68] width 14 height 16
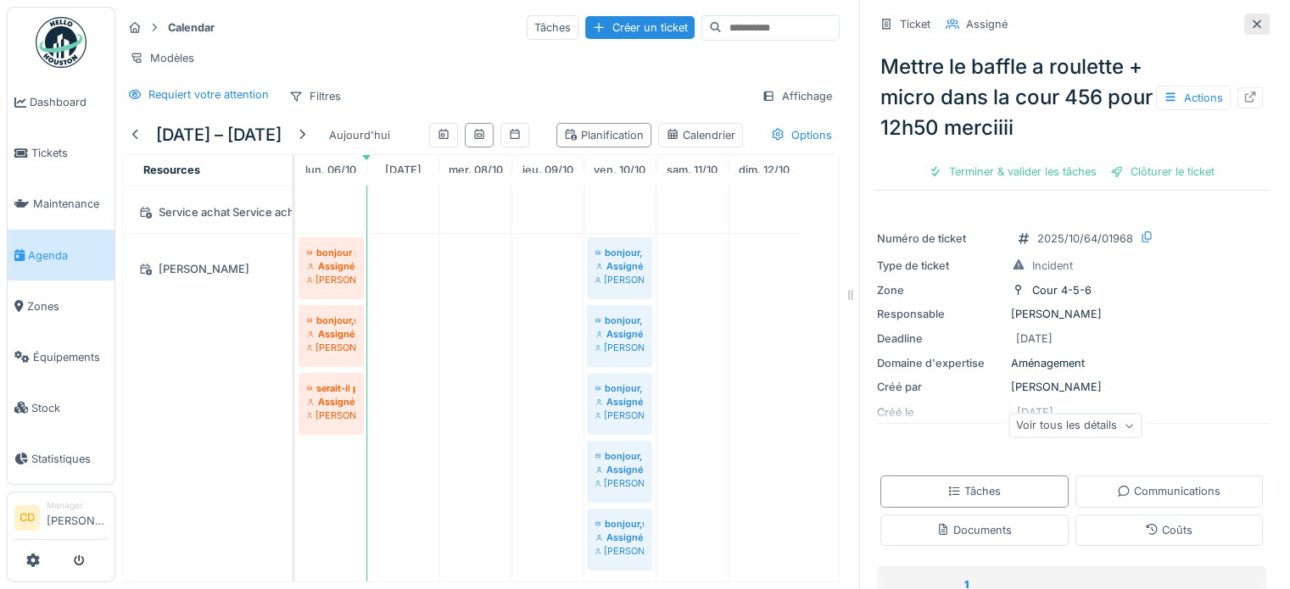
click at [1250, 26] on icon at bounding box center [1257, 24] width 14 height 11
